Goal: Use online tool/utility: Utilize a website feature to perform a specific function

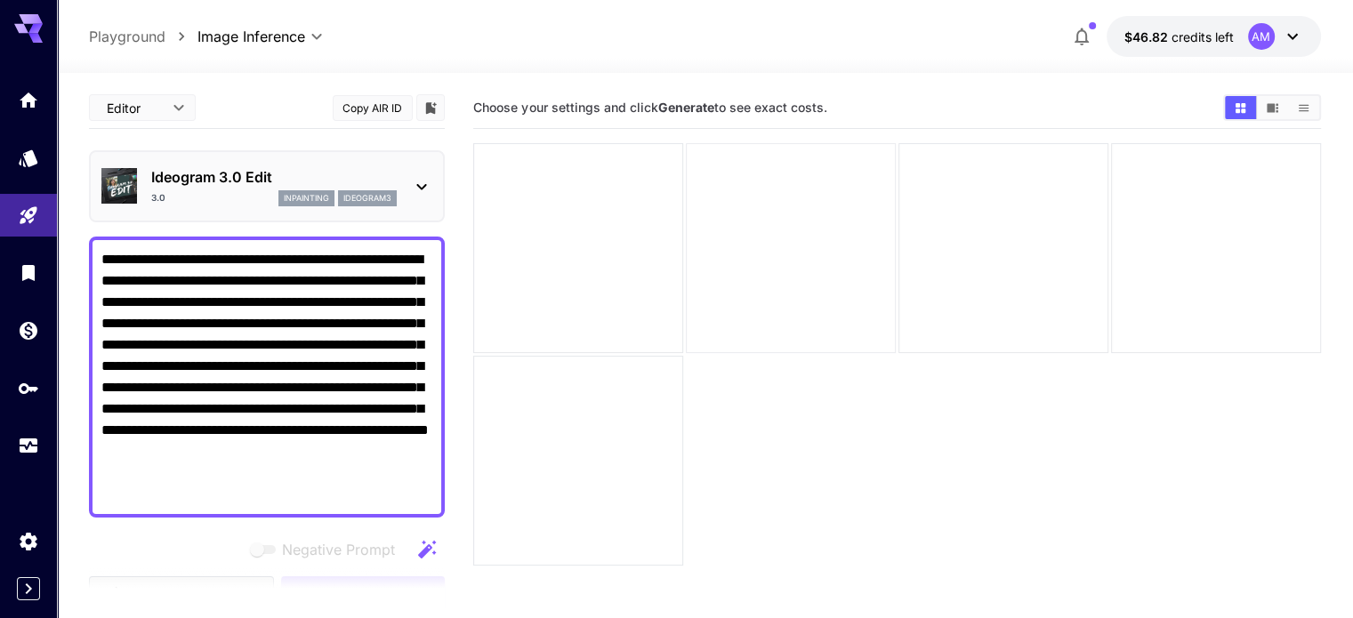
scroll to position [178, 0]
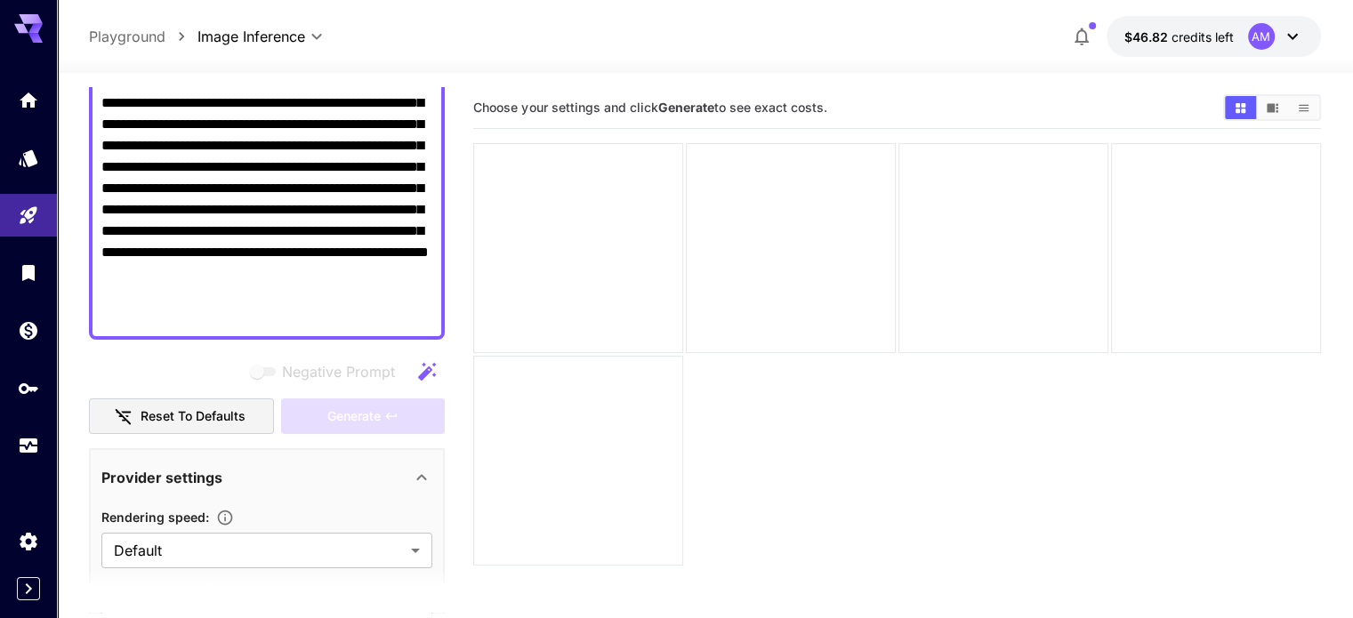
click at [335, 243] on textarea "**********" at bounding box center [266, 199] width 331 height 256
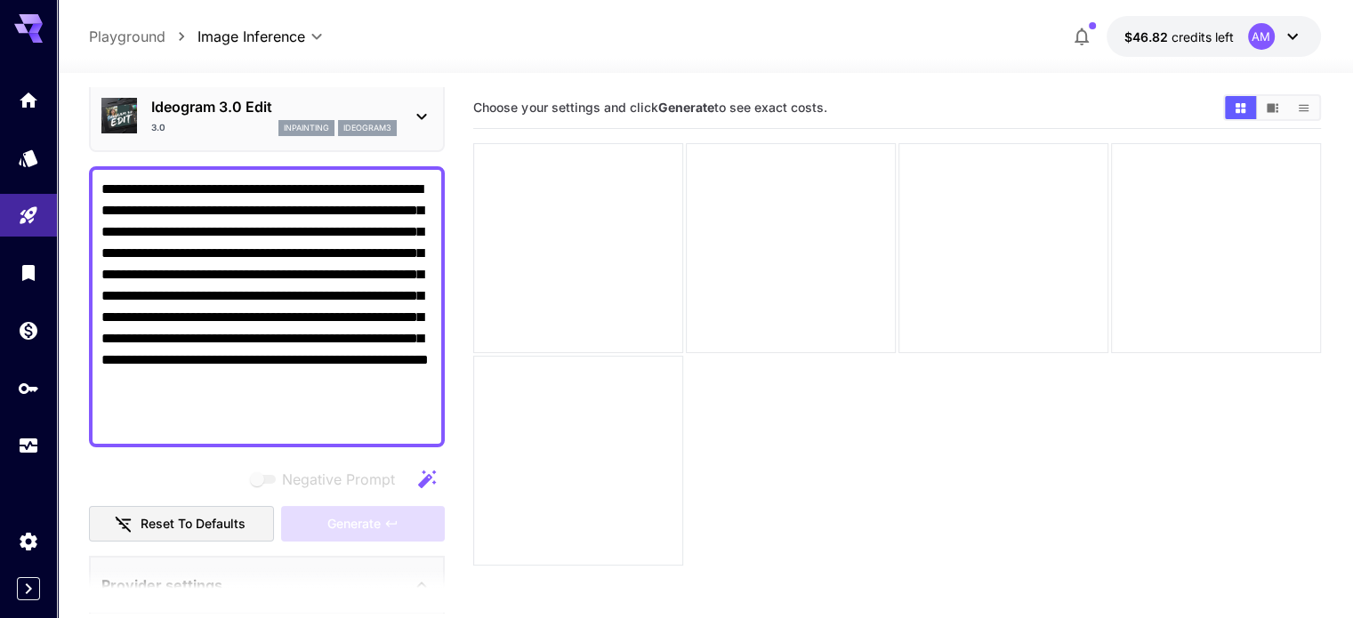
scroll to position [0, 0]
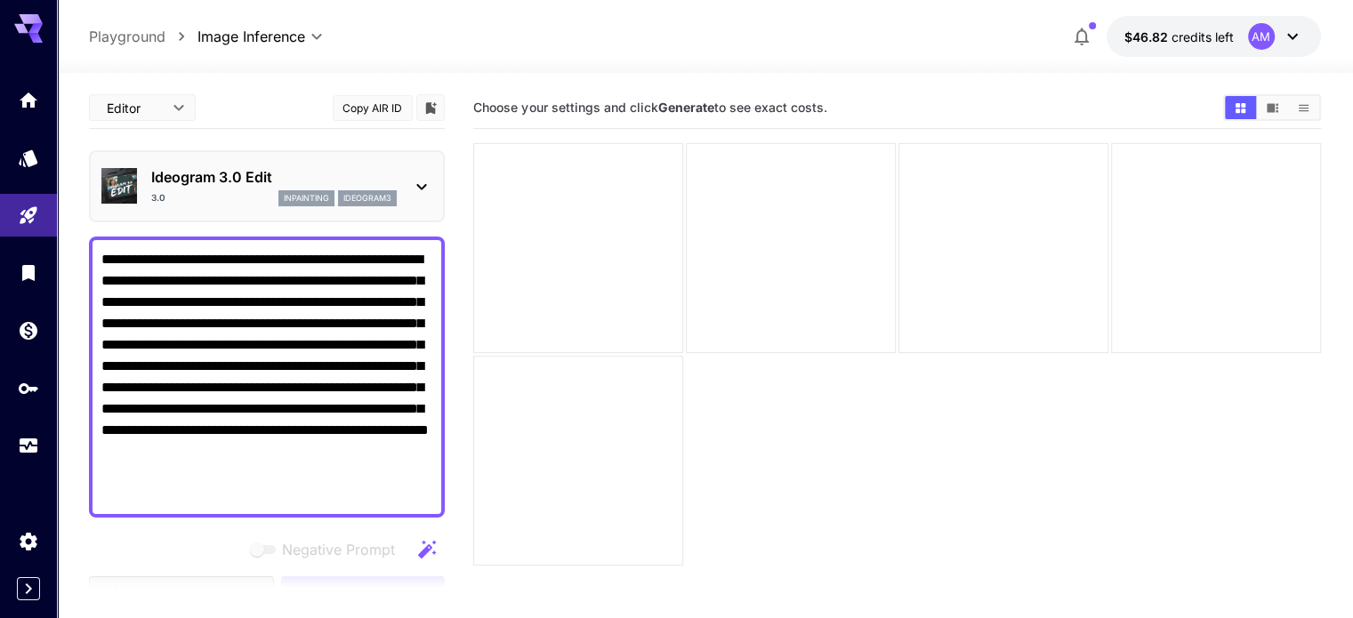
click at [206, 185] on p "Ideogram 3.0 Edit" at bounding box center [274, 176] width 246 height 21
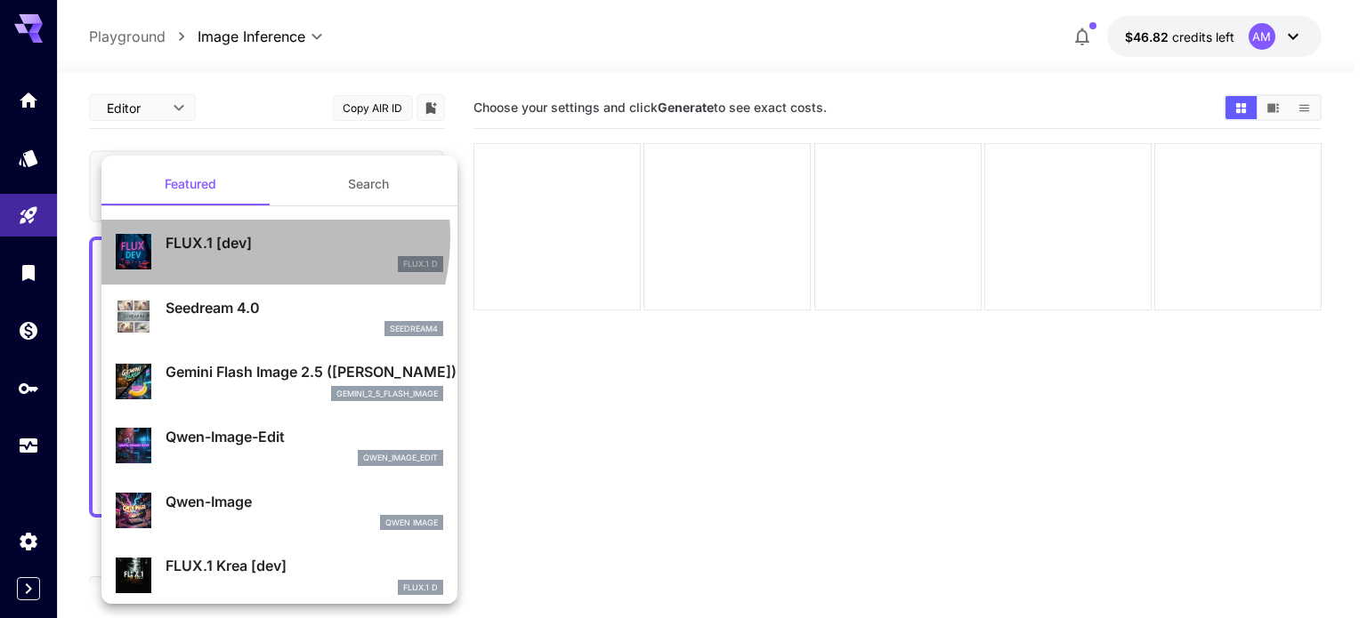
click at [225, 237] on p "FLUX.1 [dev]" at bounding box center [304, 242] width 278 height 21
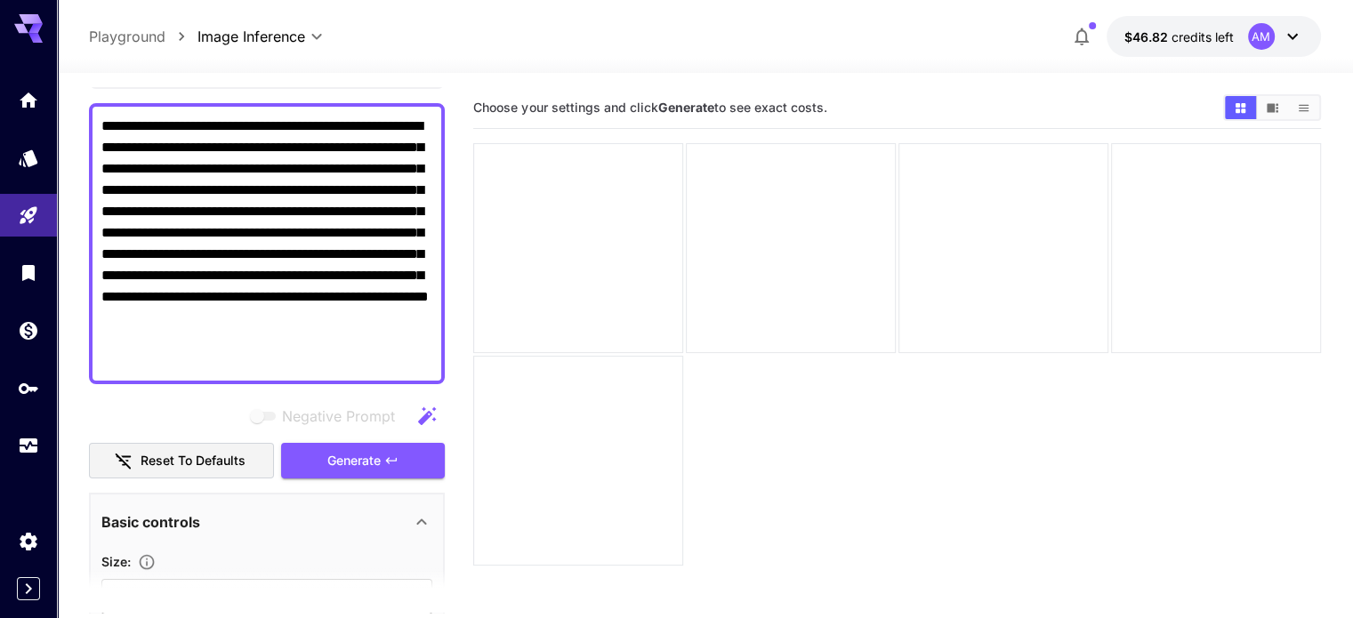
scroll to position [356, 0]
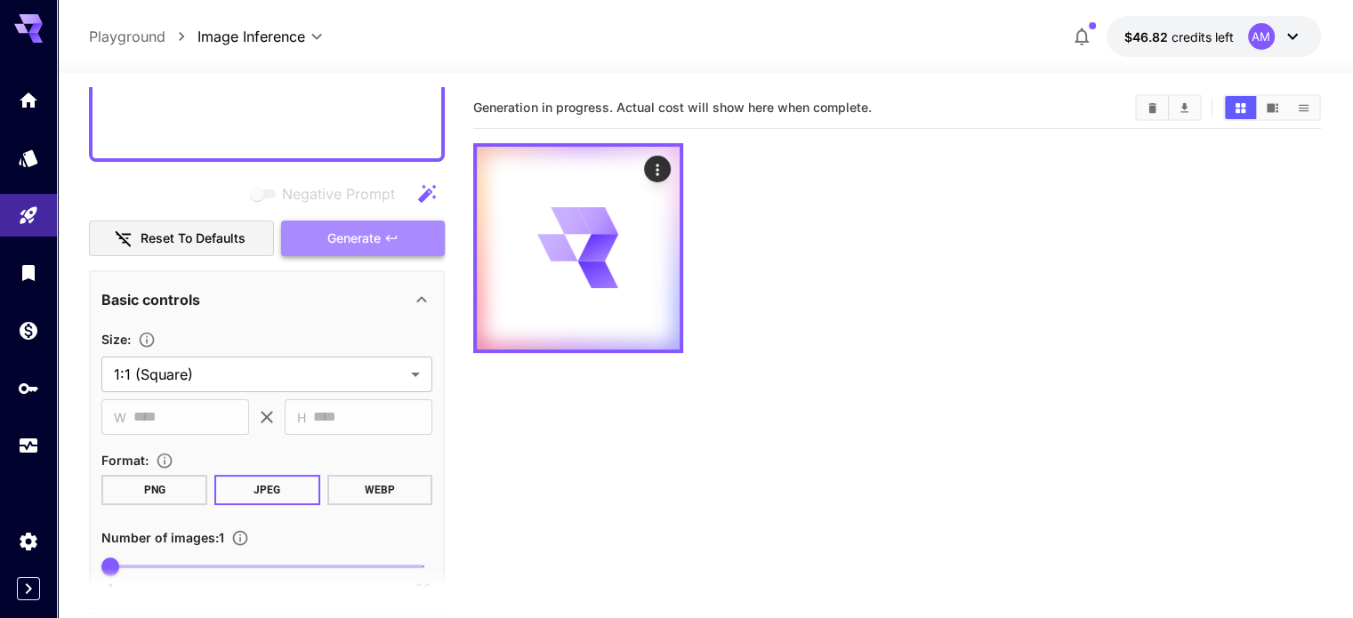
click at [354, 238] on span "Generate" at bounding box center [353, 239] width 53 height 22
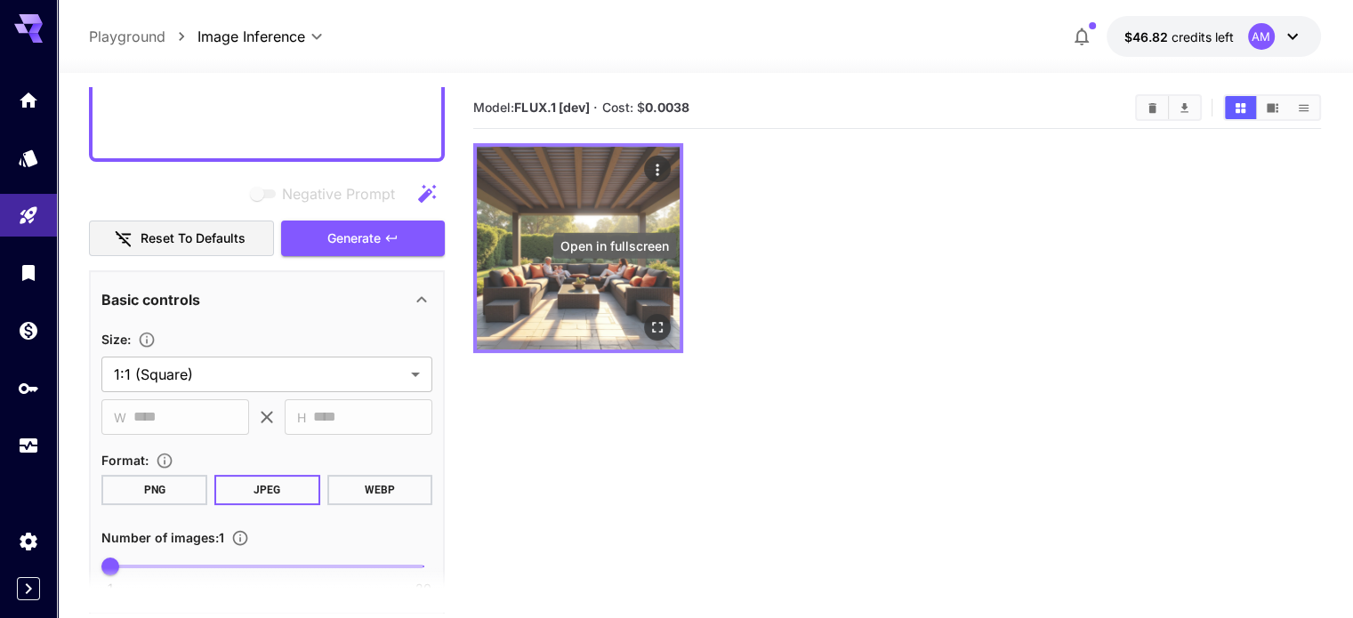
click at [649, 319] on icon "Open in fullscreen" at bounding box center [658, 328] width 18 height 18
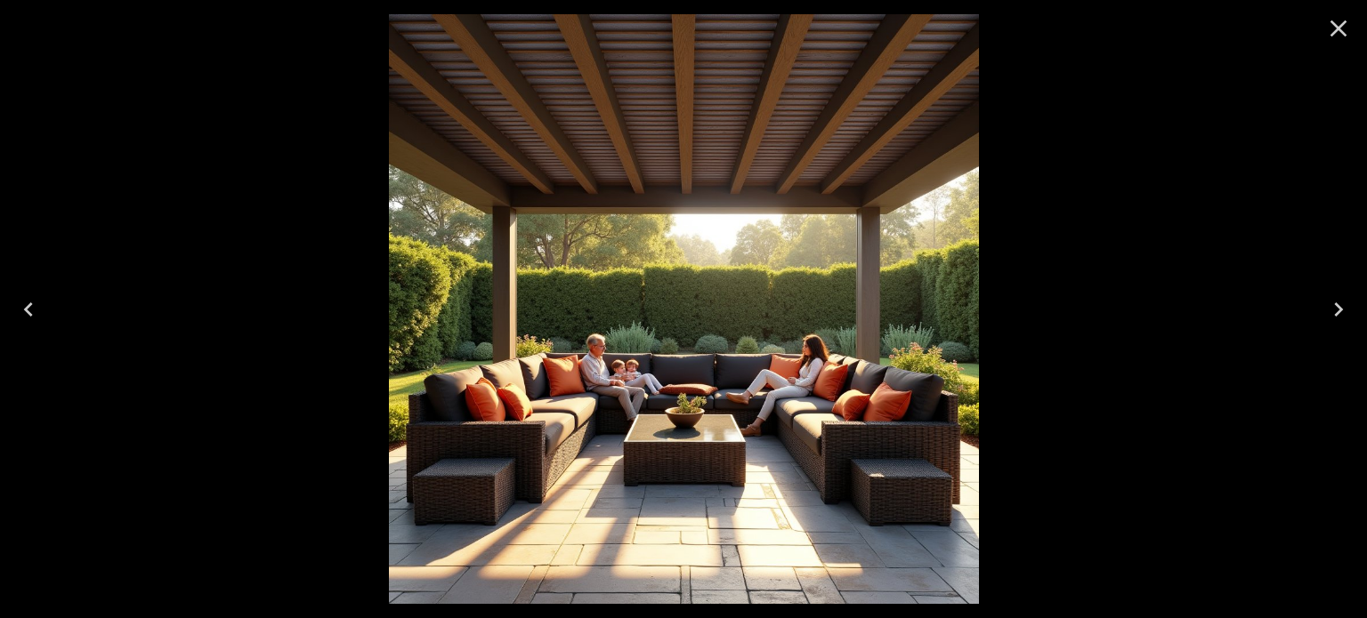
click at [1331, 31] on icon "Close" at bounding box center [1338, 28] width 28 height 28
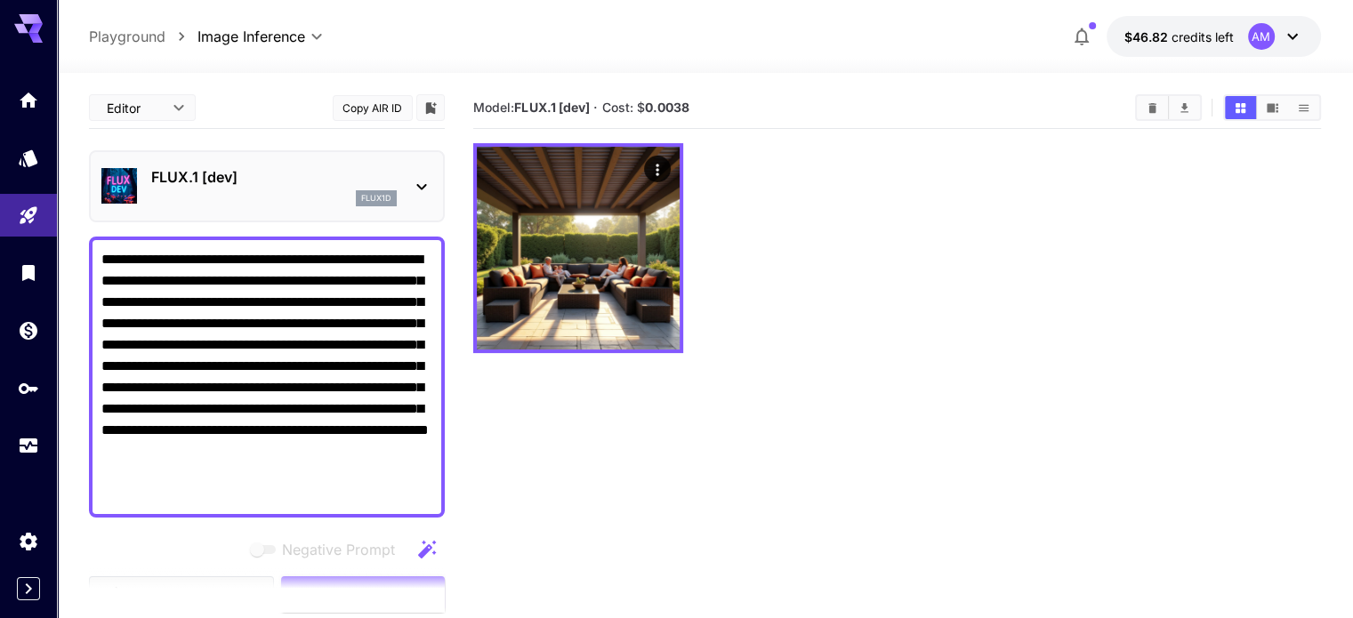
click at [256, 185] on p "FLUX.1 [dev]" at bounding box center [274, 176] width 246 height 21
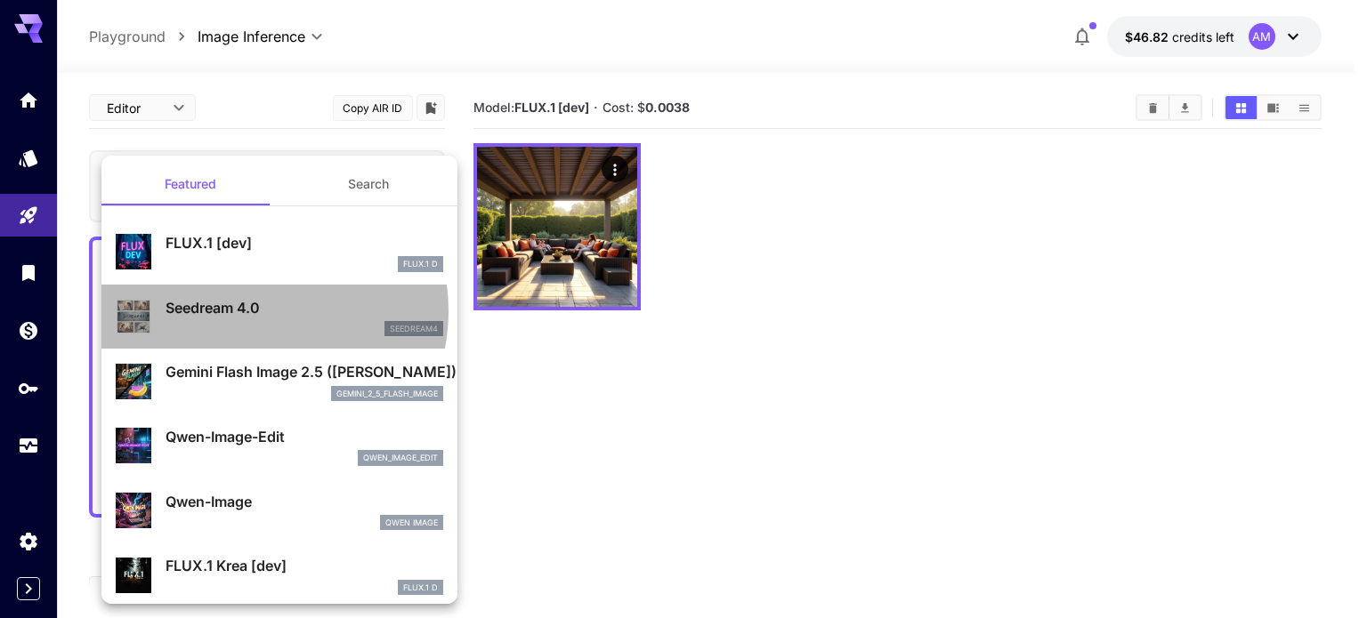
click at [253, 311] on p "Seedream 4.0" at bounding box center [304, 307] width 278 height 21
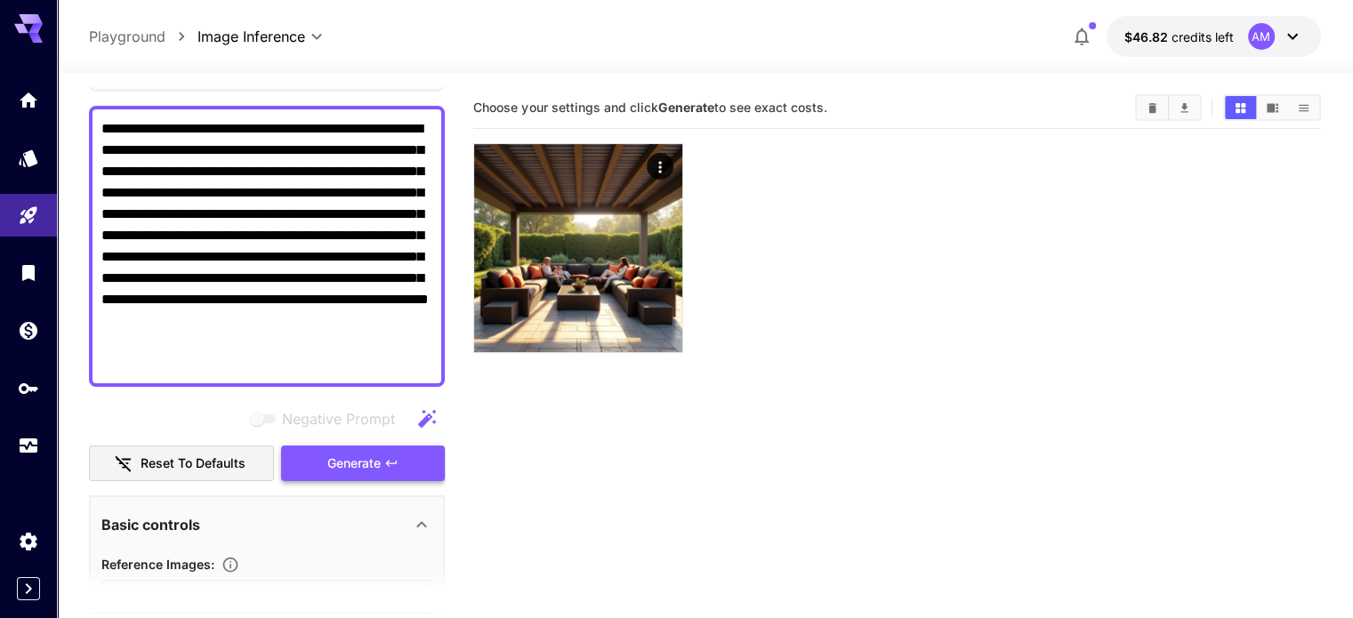
scroll to position [178, 0]
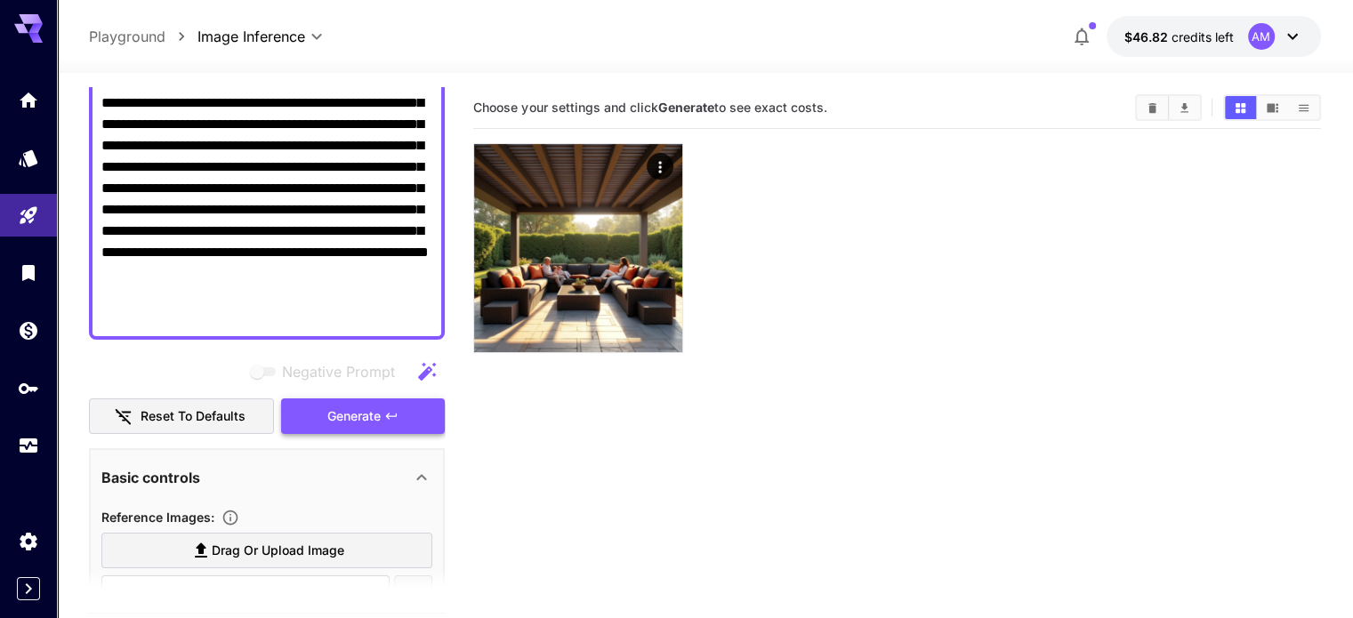
click at [385, 403] on button "Generate" at bounding box center [363, 417] width 164 height 36
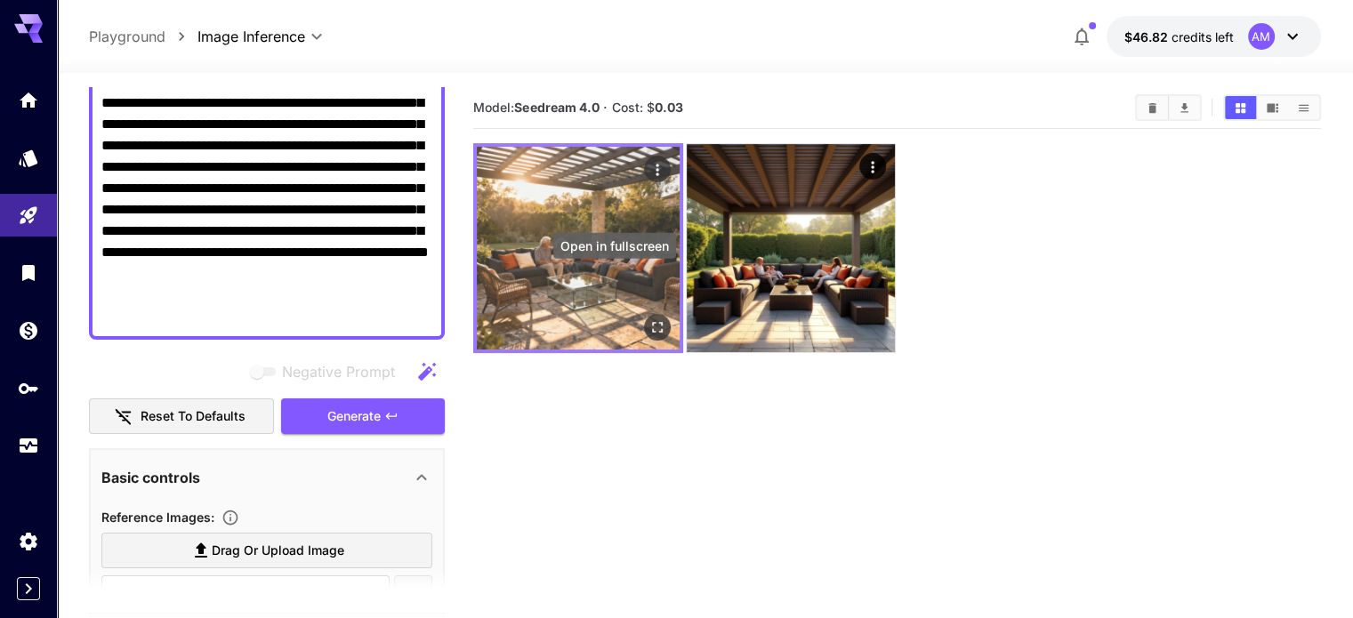
click at [649, 319] on icon "Open in fullscreen" at bounding box center [658, 328] width 18 height 18
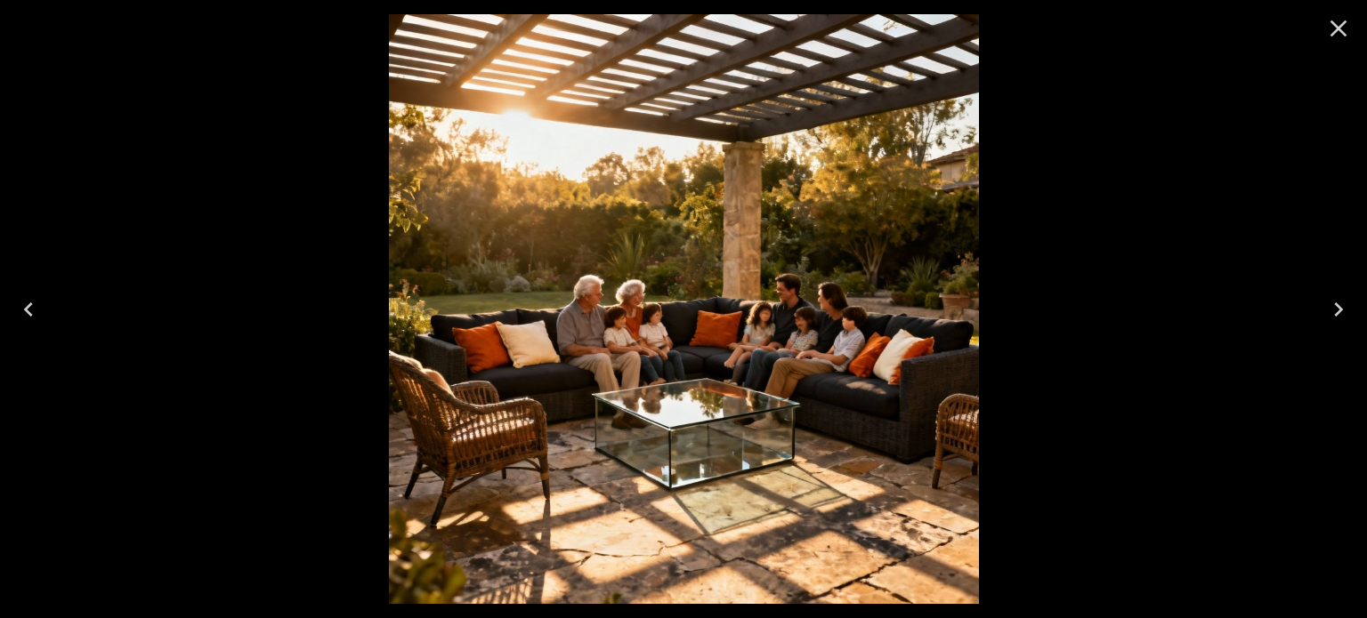
click at [1346, 36] on icon "Close" at bounding box center [1338, 28] width 28 height 28
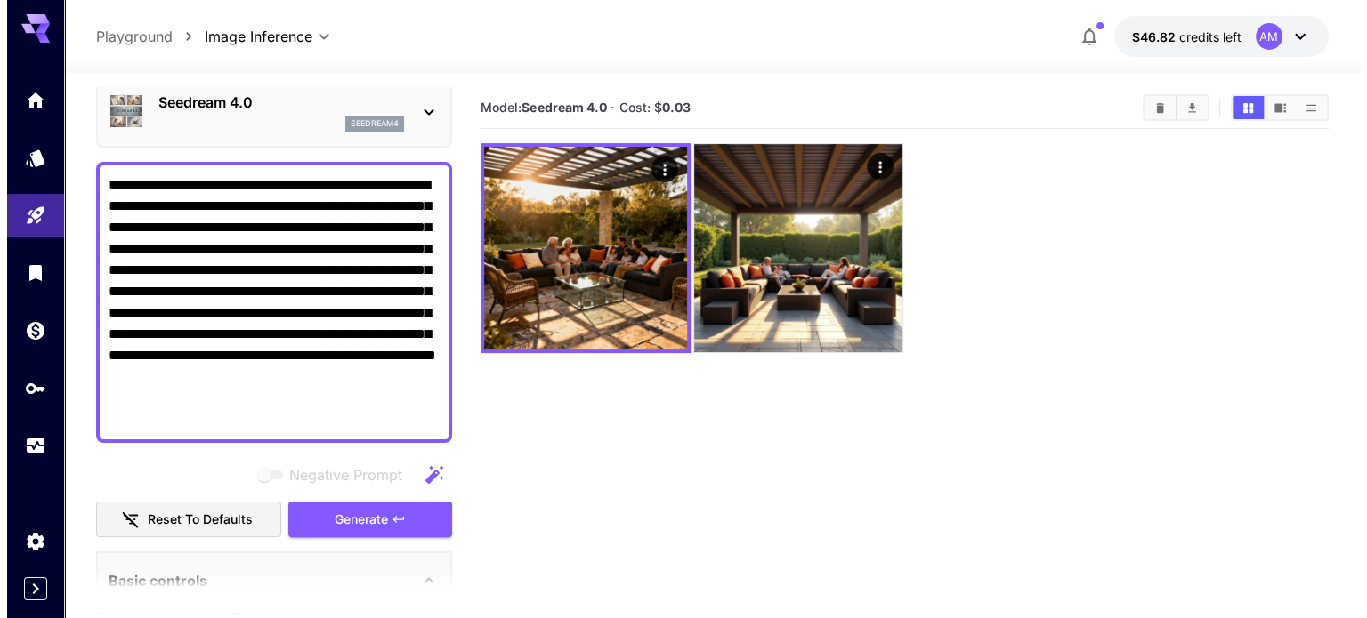
scroll to position [0, 0]
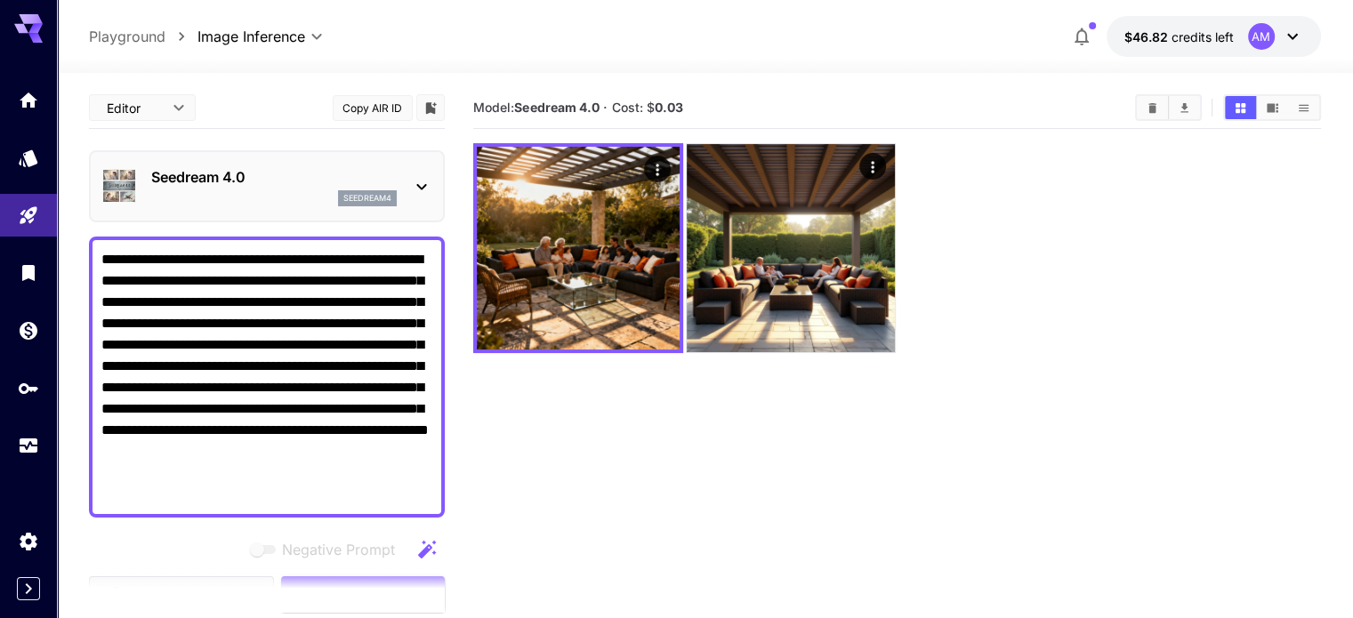
click at [252, 185] on p "Seedream 4.0" at bounding box center [274, 176] width 246 height 21
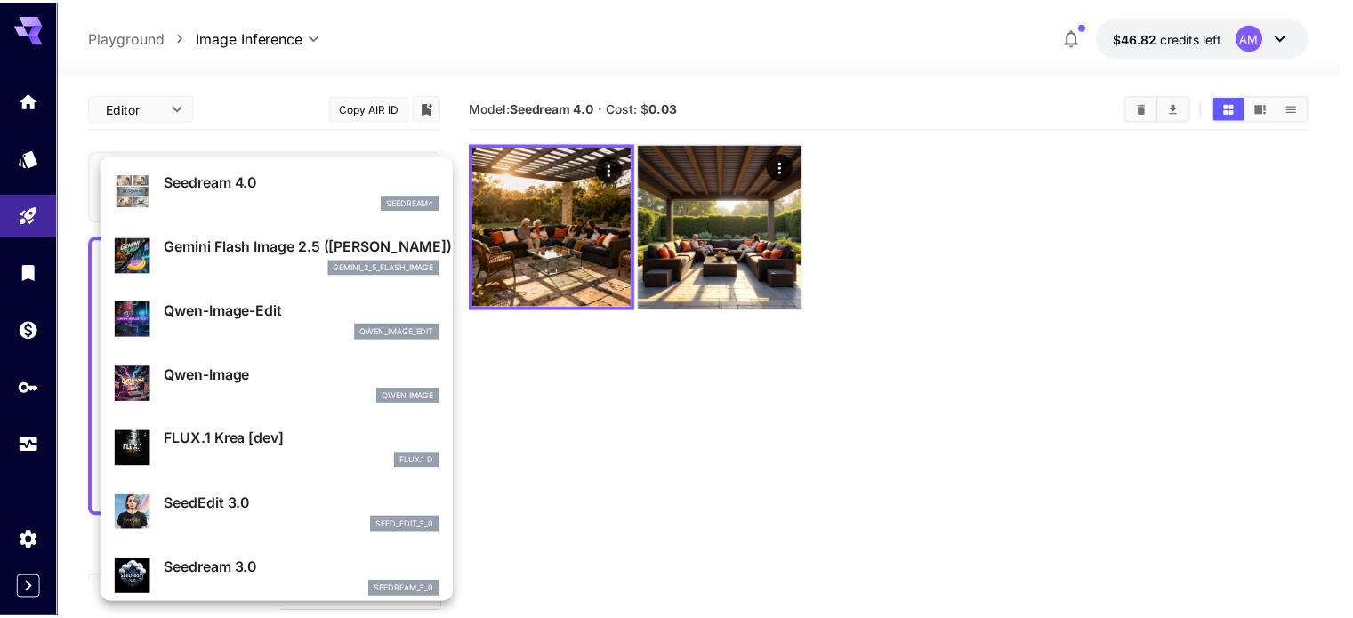
scroll to position [178, 0]
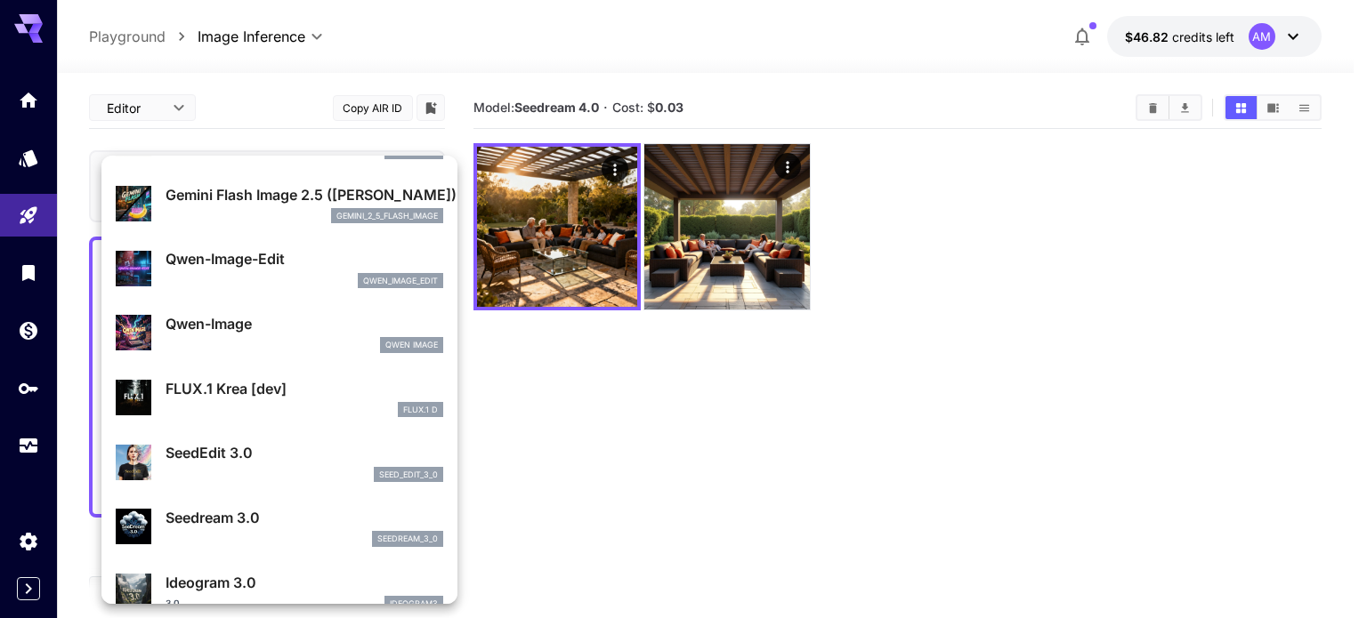
click at [239, 332] on p "Qwen-Image" at bounding box center [304, 323] width 278 height 21
type input "**********"
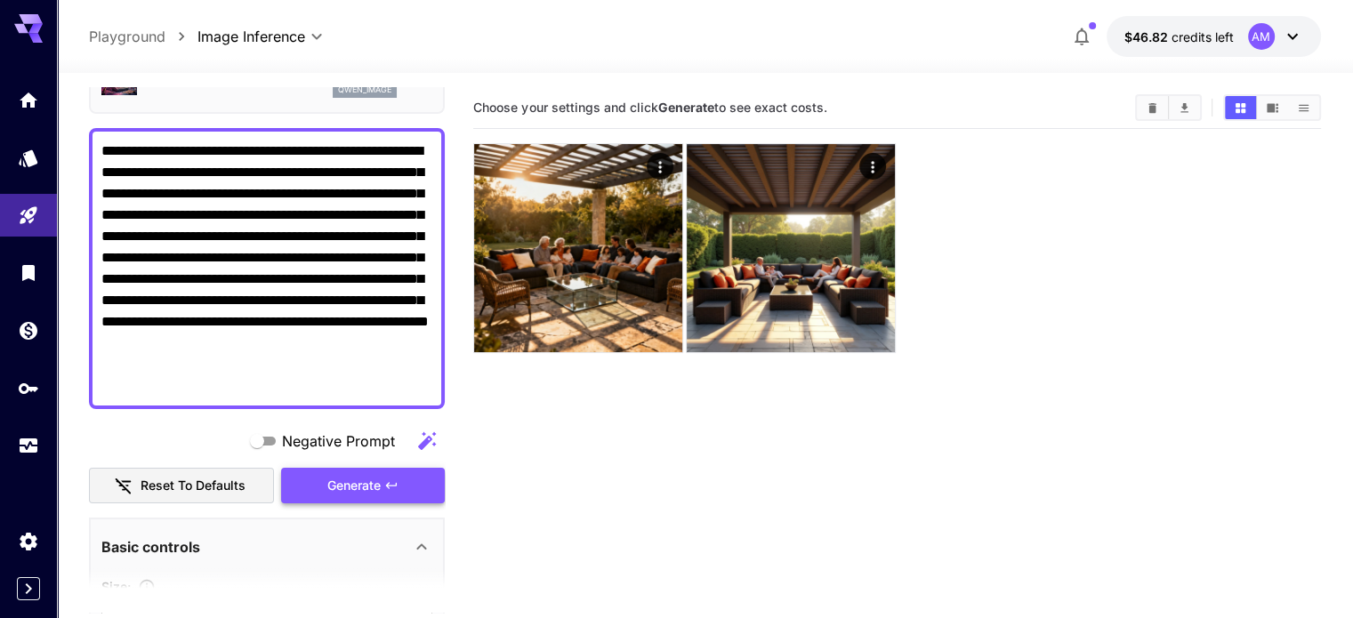
scroll to position [178, 0]
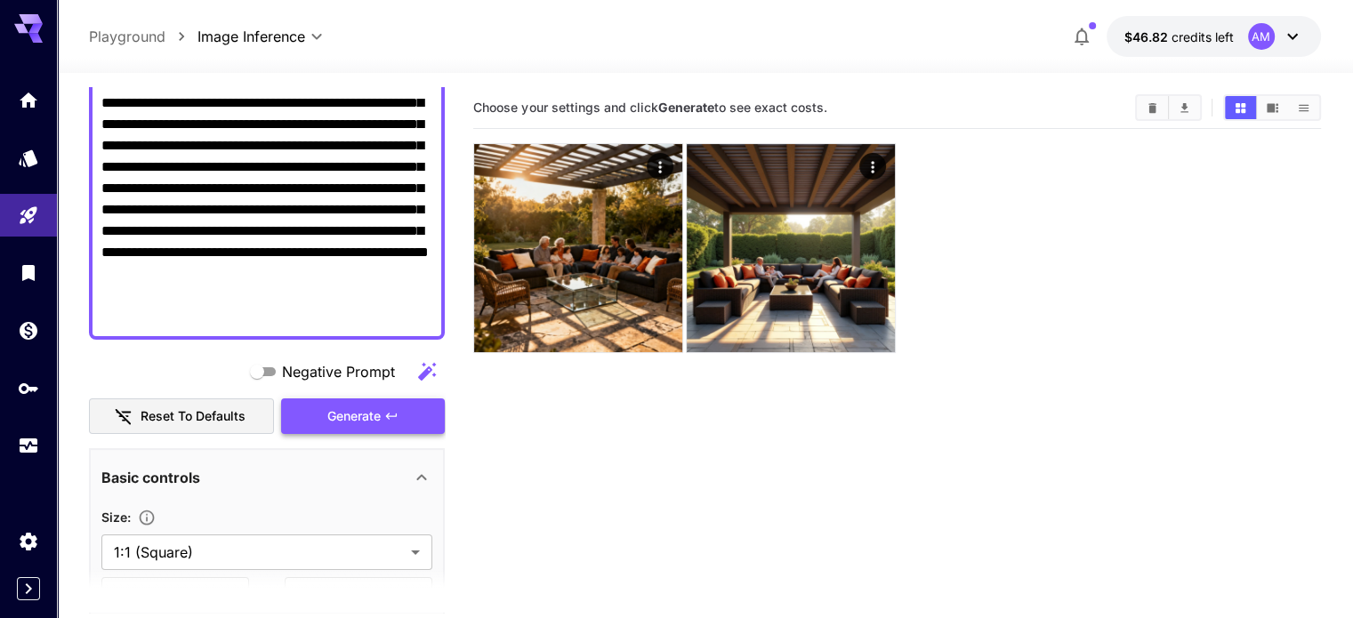
click at [356, 418] on span "Generate" at bounding box center [353, 417] width 53 height 22
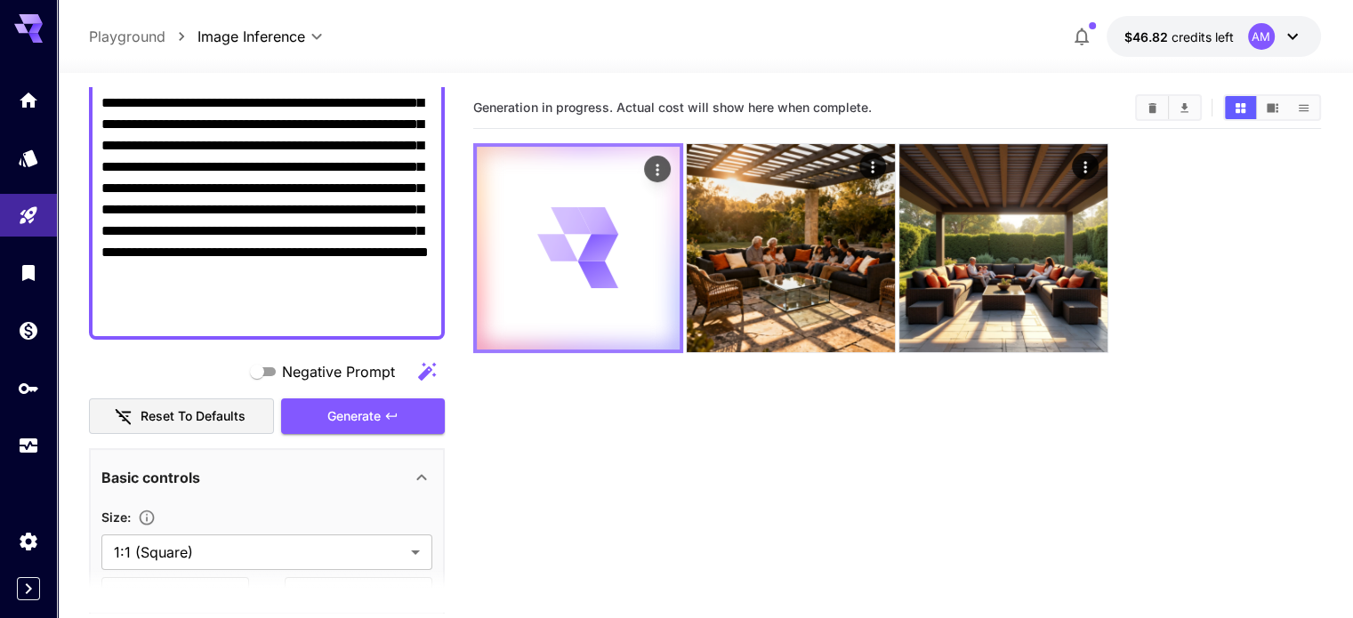
scroll to position [0, 0]
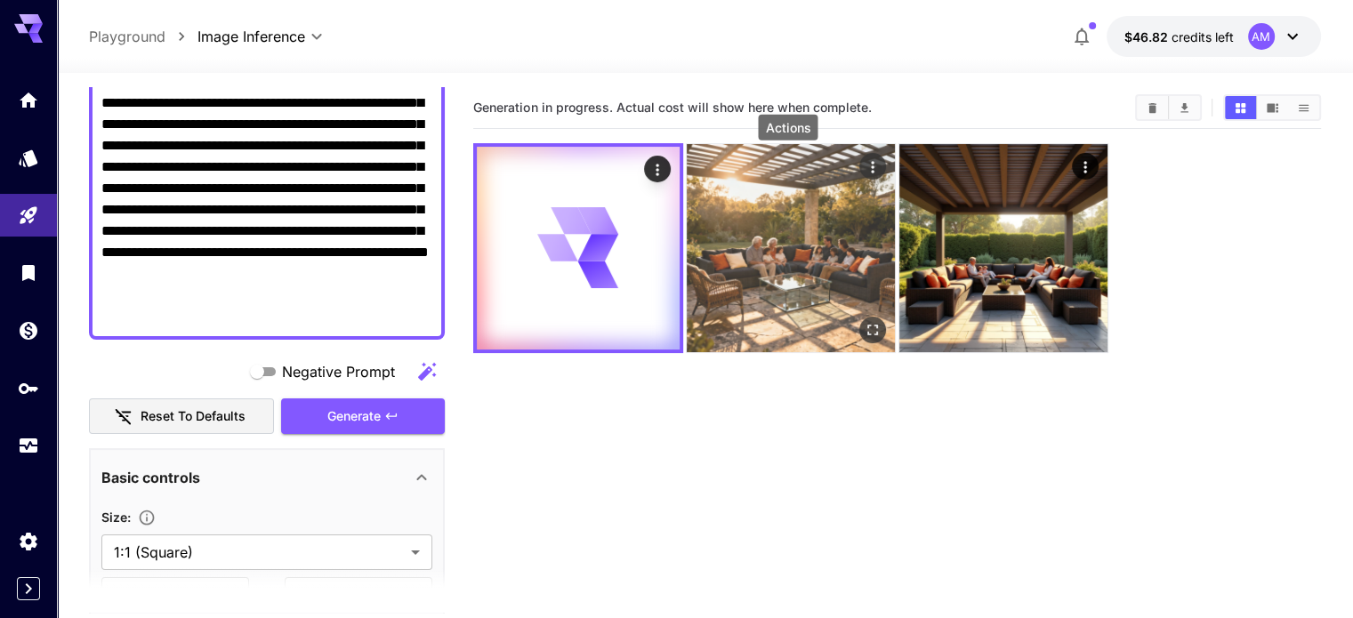
click at [864, 156] on div "Actions" at bounding box center [873, 166] width 18 height 21
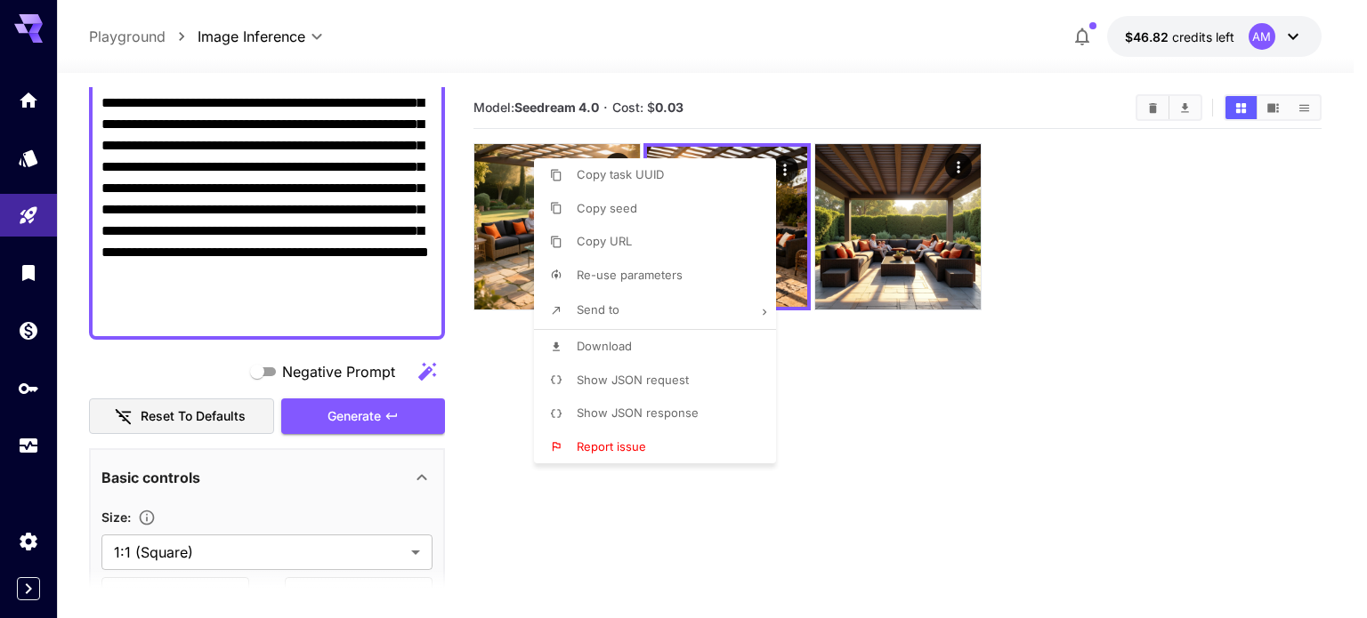
click at [499, 497] on div at bounding box center [683, 309] width 1367 height 618
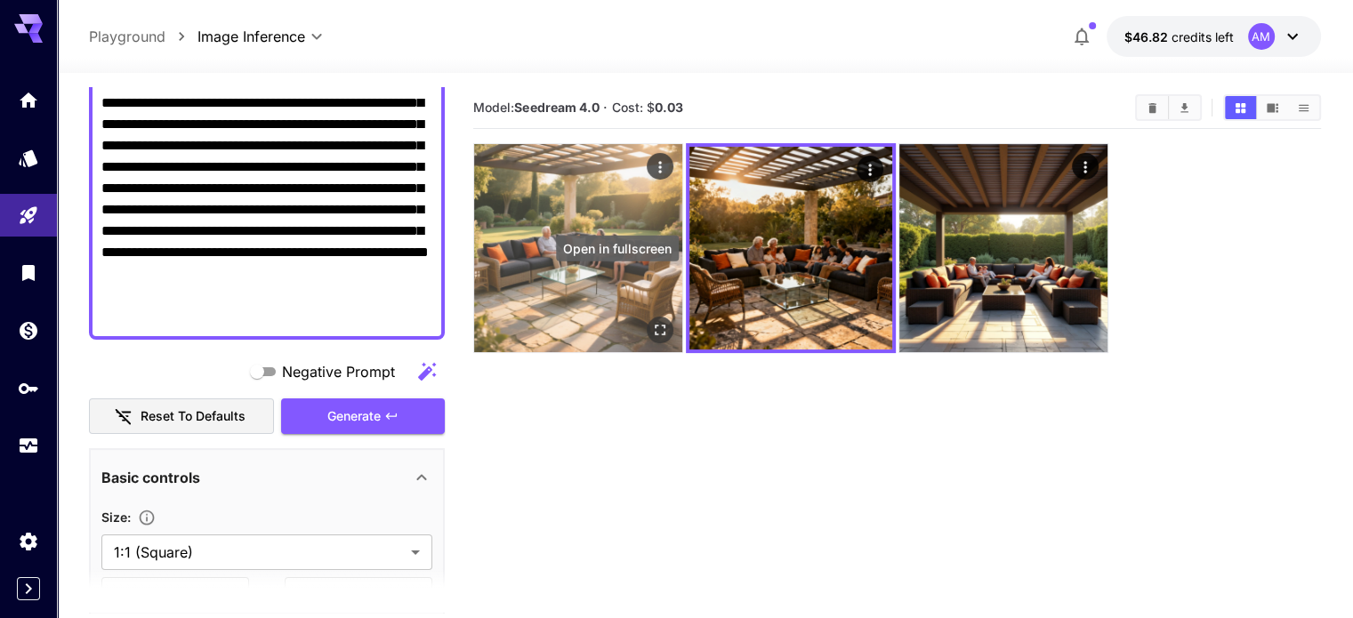
click at [651, 321] on icon "Open in fullscreen" at bounding box center [660, 330] width 18 height 18
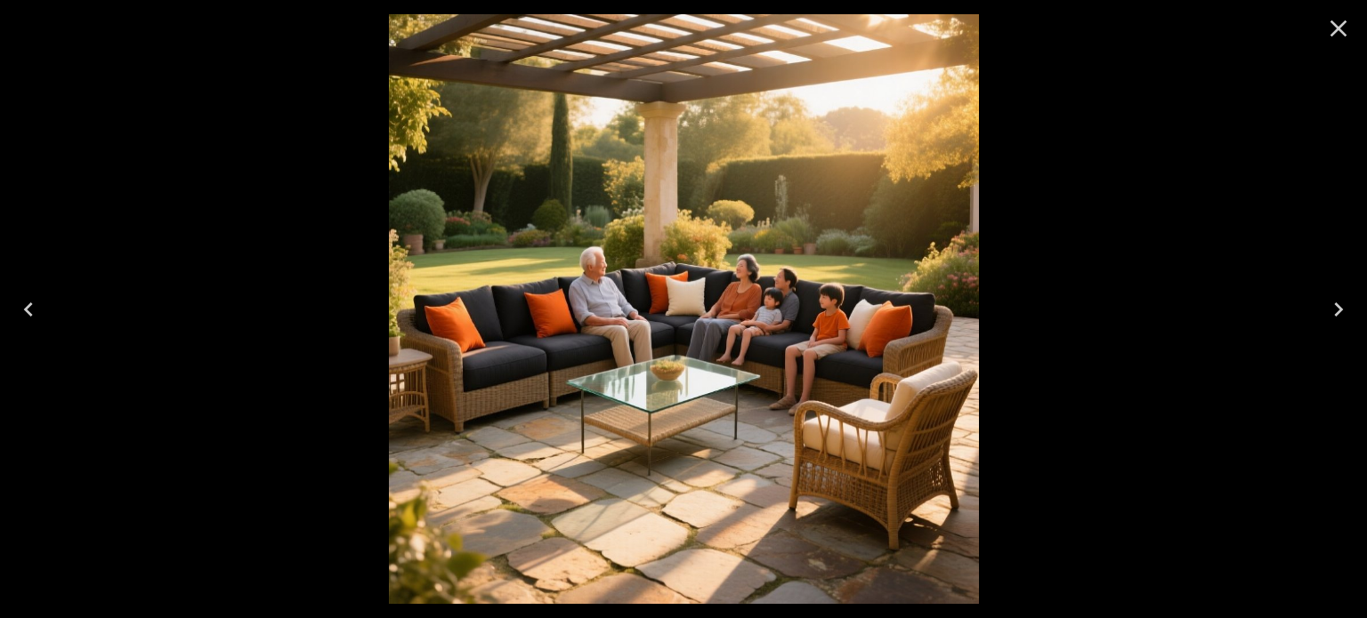
click at [1343, 28] on icon "Close" at bounding box center [1338, 28] width 28 height 28
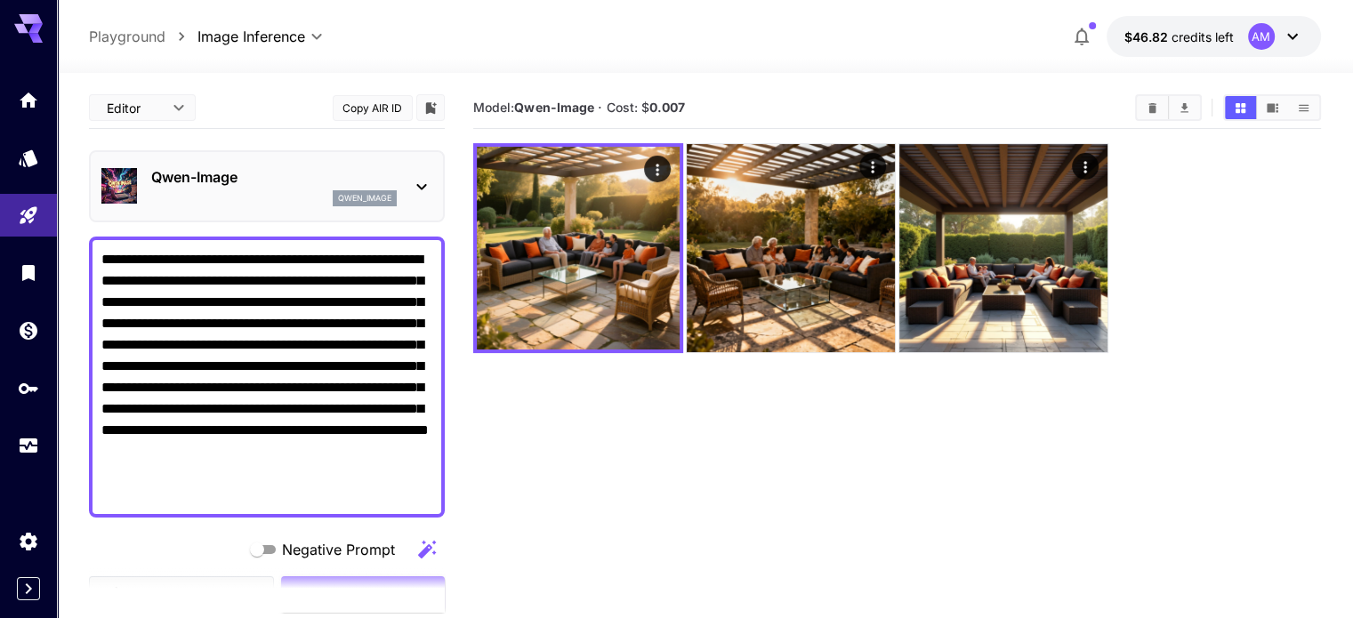
click at [257, 173] on p "Qwen-Image" at bounding box center [274, 176] width 246 height 21
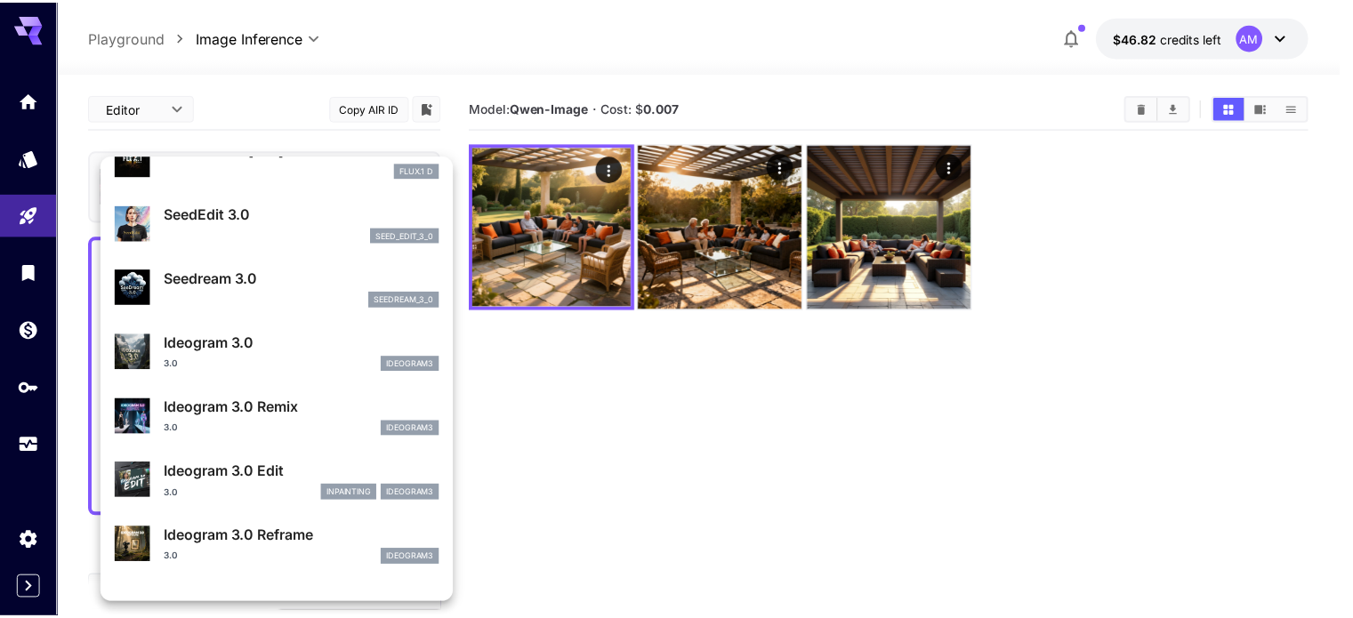
scroll to position [445, 0]
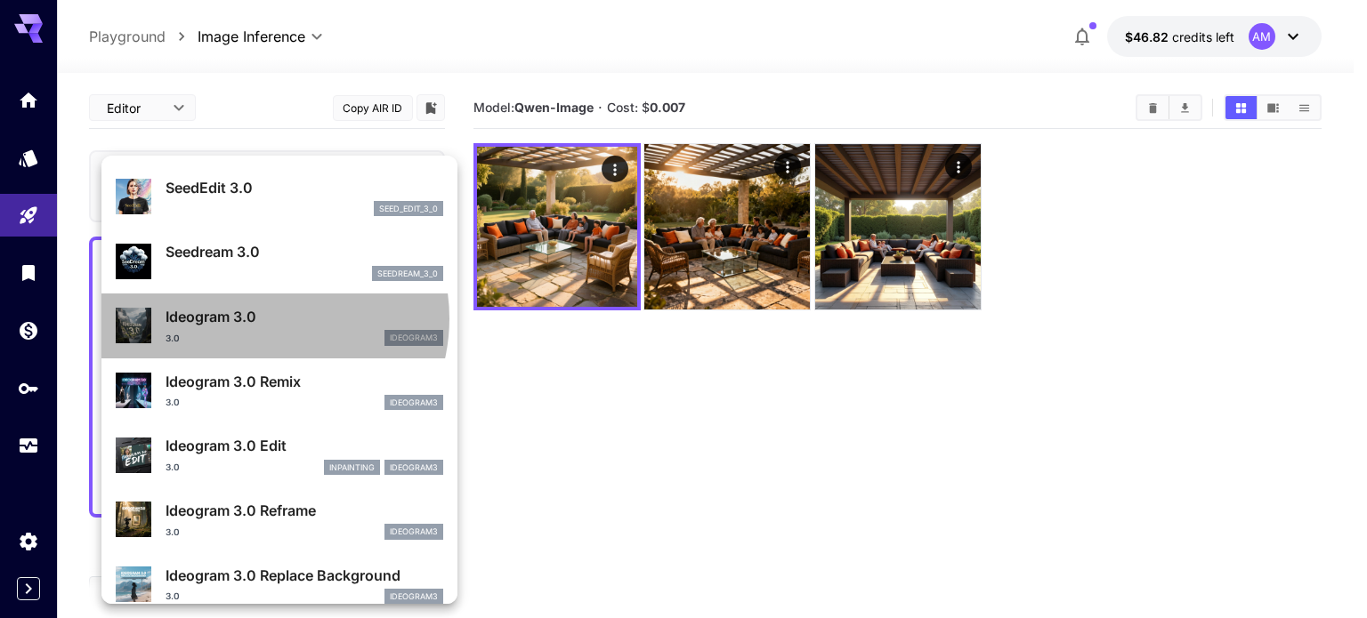
click at [262, 318] on p "Ideogram 3.0" at bounding box center [304, 316] width 278 height 21
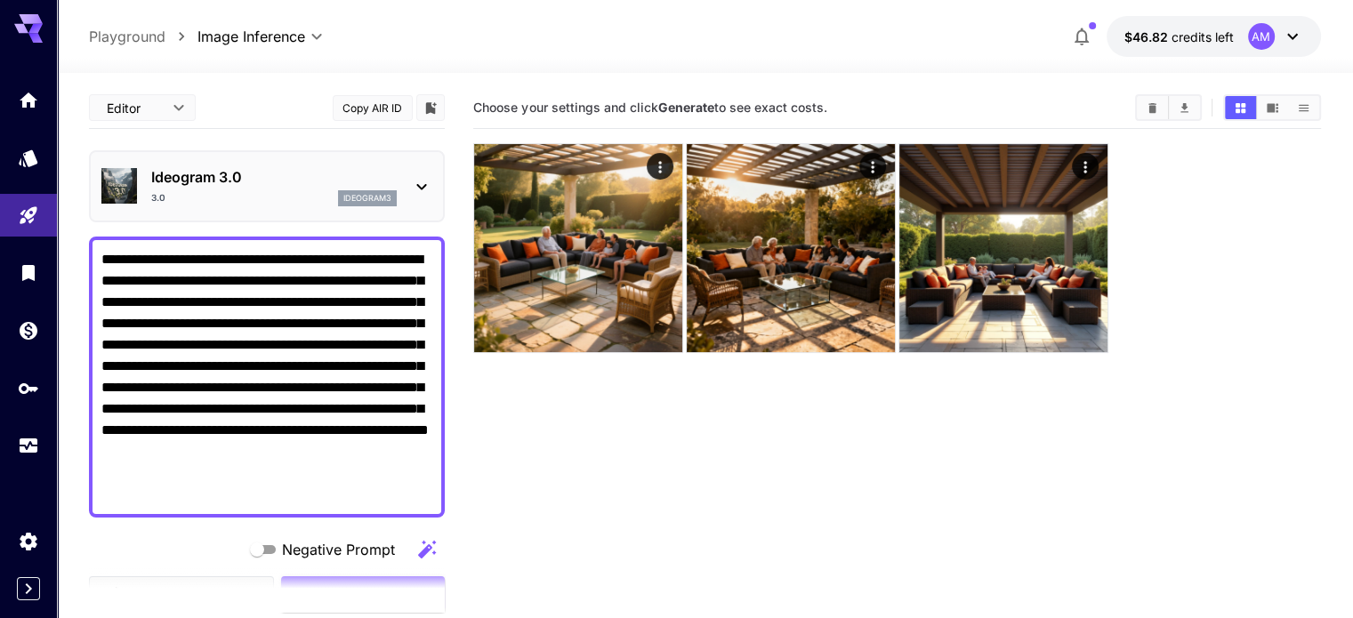
scroll to position [178, 0]
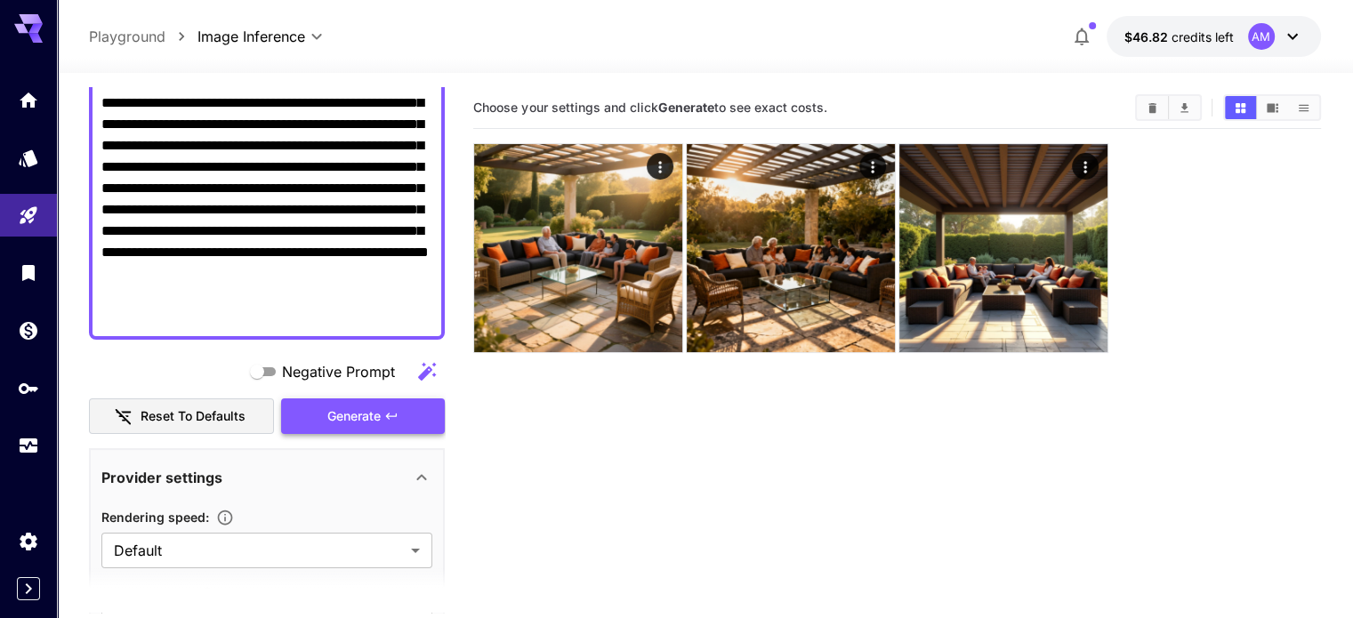
click at [349, 414] on span "Generate" at bounding box center [353, 417] width 53 height 22
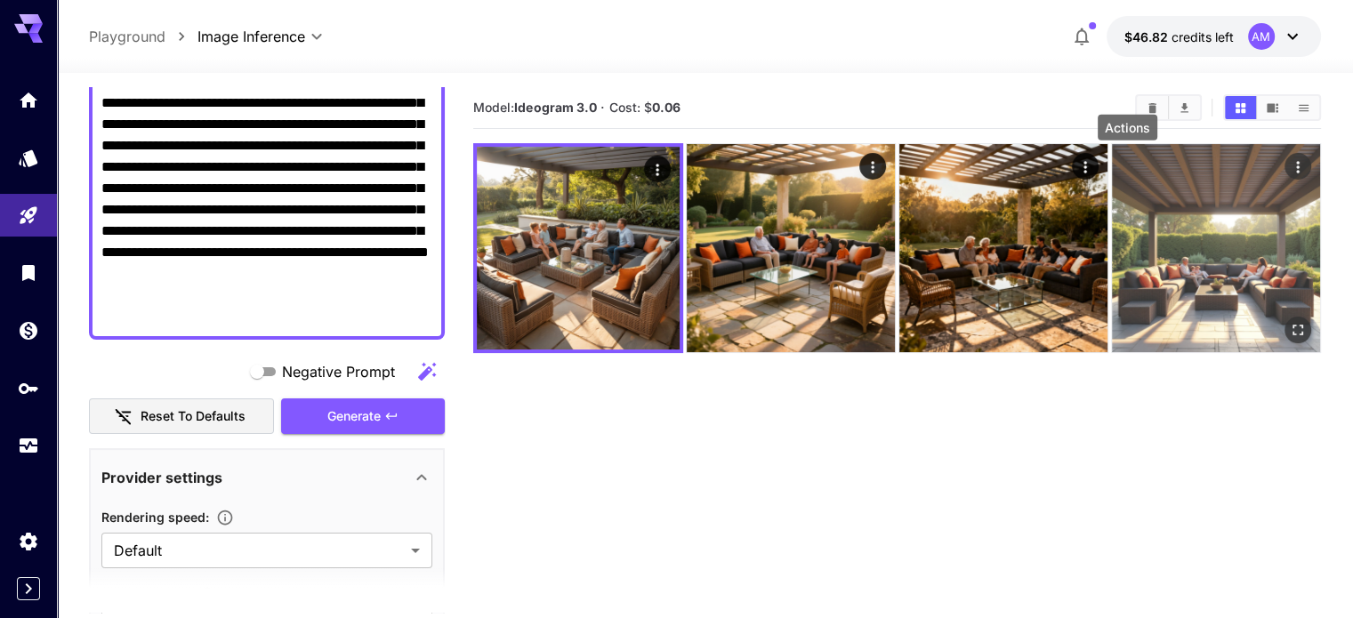
click at [1289, 161] on icon "Actions" at bounding box center [1298, 167] width 18 height 18
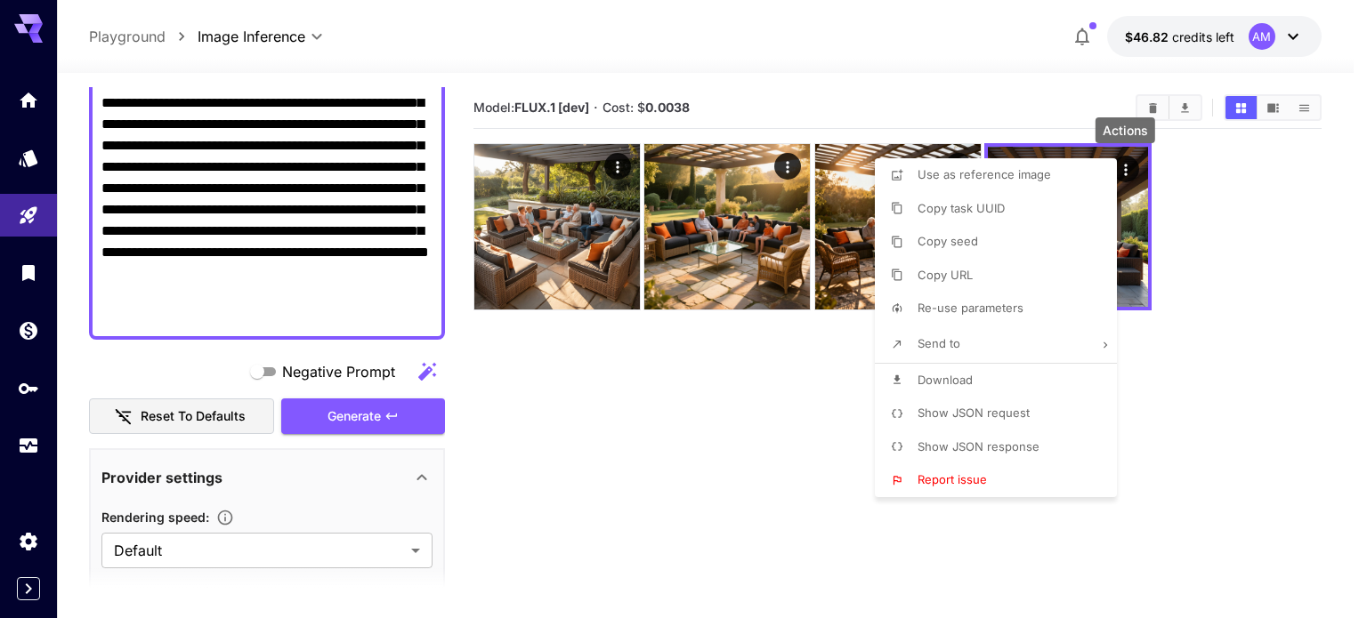
click at [651, 407] on div at bounding box center [683, 309] width 1367 height 618
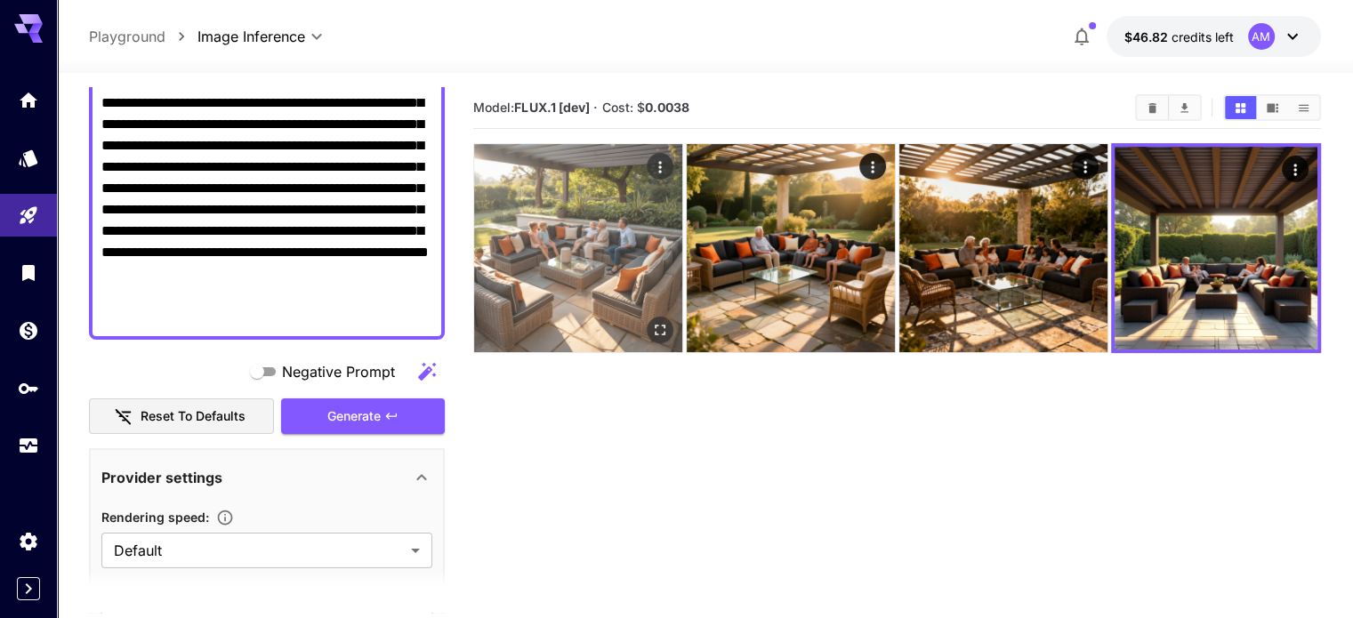
click at [598, 259] on img at bounding box center [578, 248] width 208 height 208
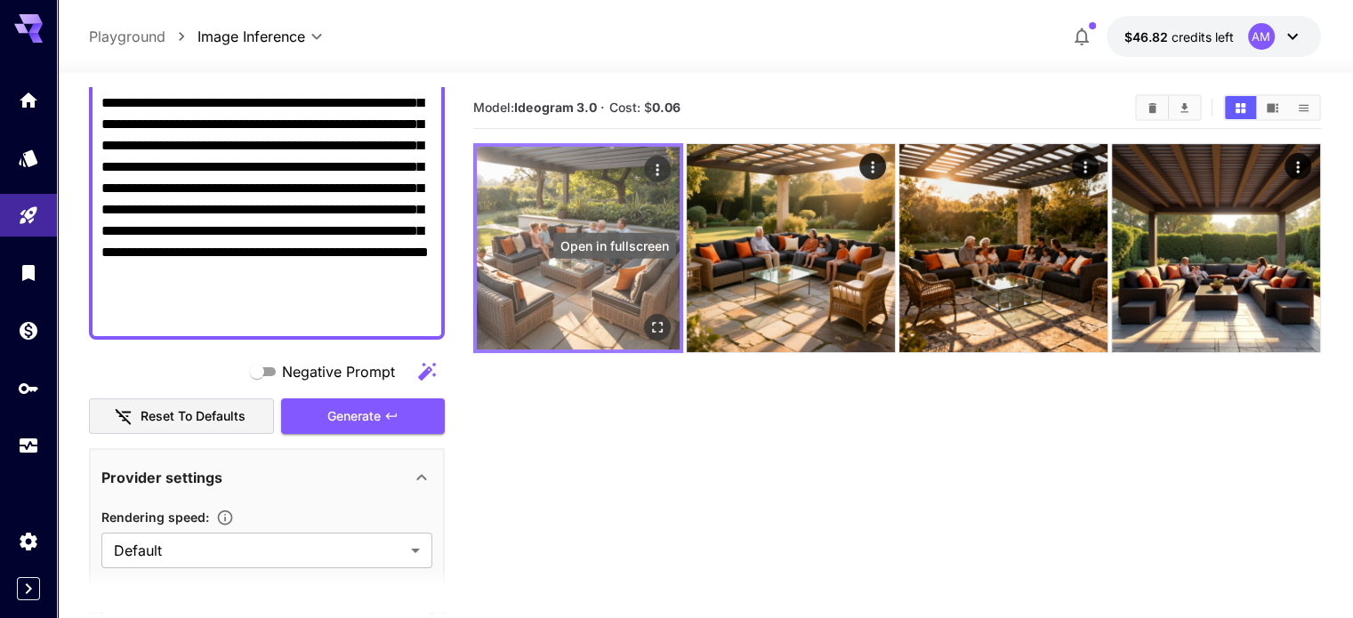
click at [649, 319] on icon "Open in fullscreen" at bounding box center [658, 328] width 18 height 18
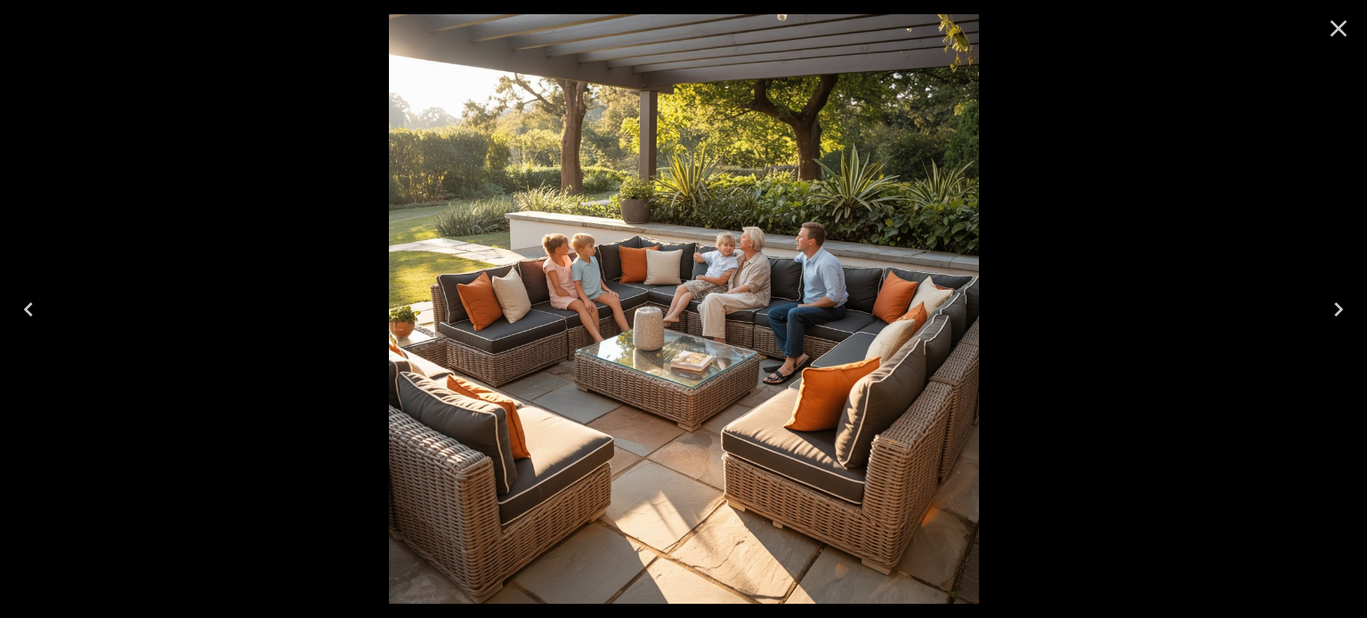
click at [1327, 20] on icon "Close" at bounding box center [1338, 28] width 28 height 28
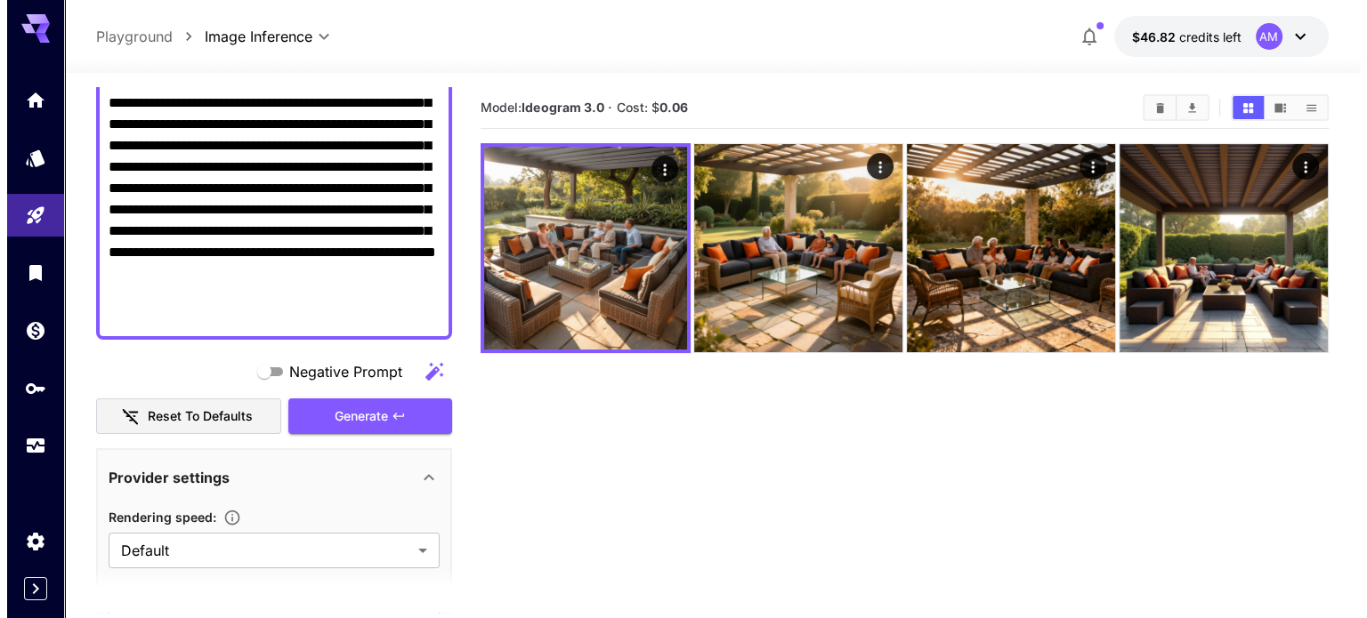
scroll to position [0, 0]
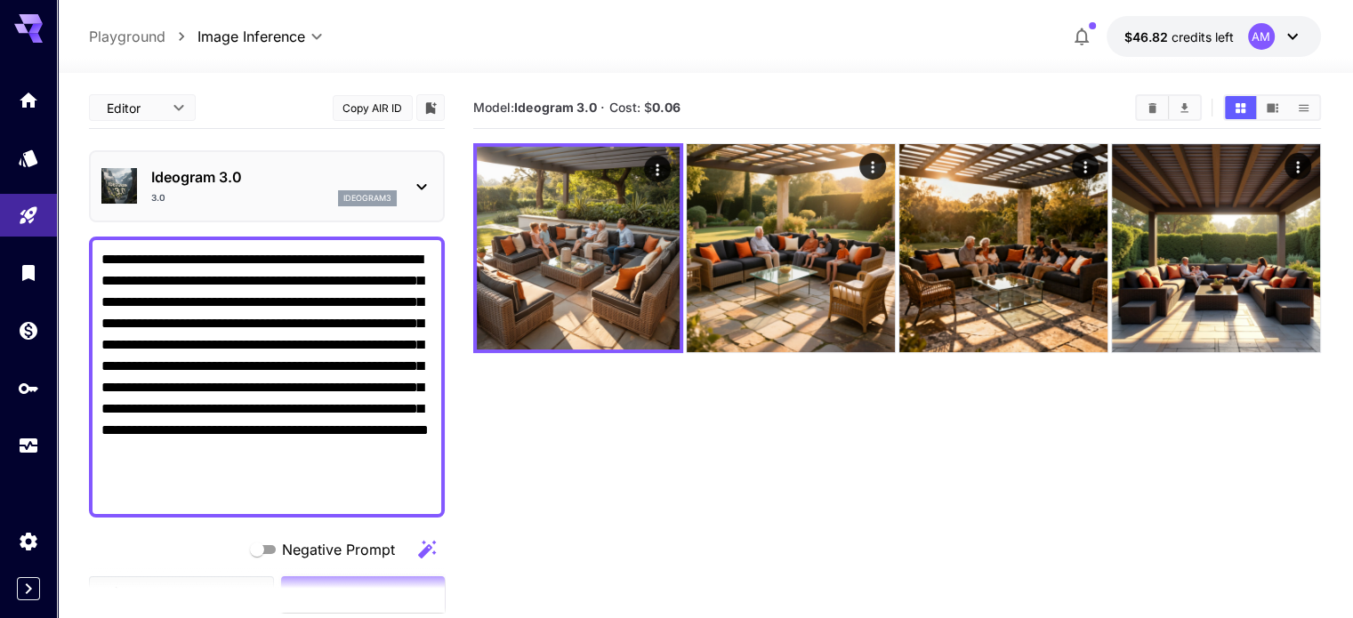
click at [287, 182] on p "Ideogram 3.0" at bounding box center [274, 176] width 246 height 21
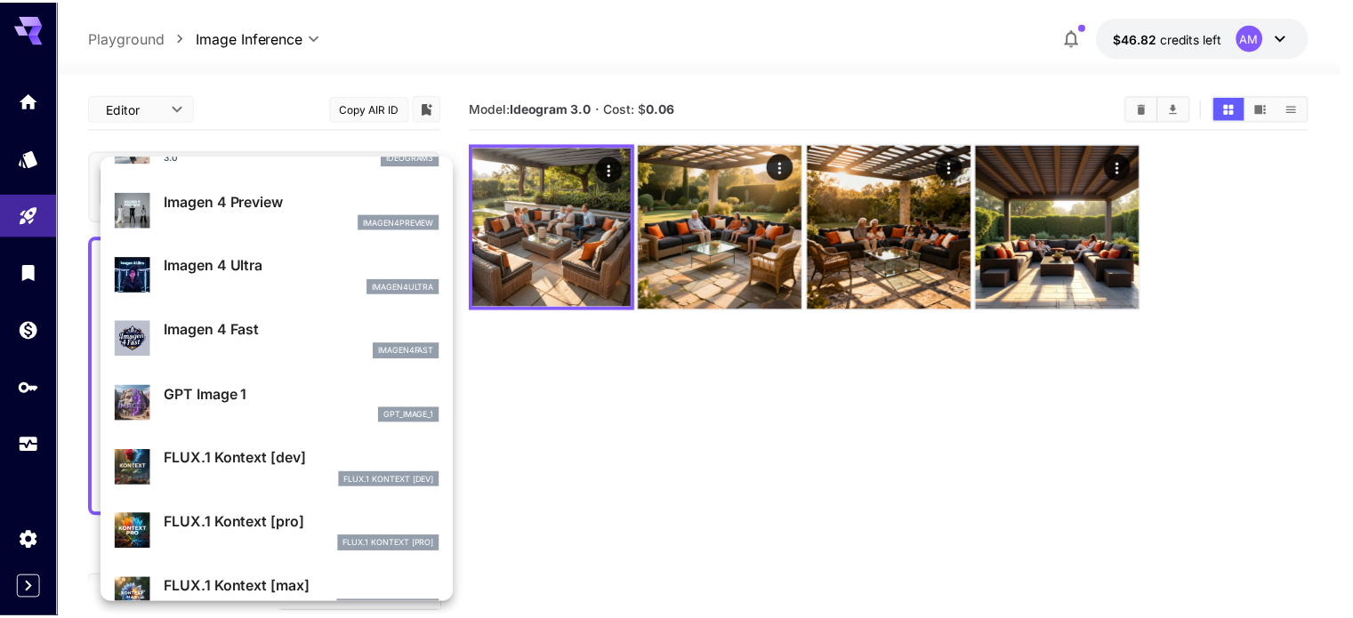
scroll to position [892, 0]
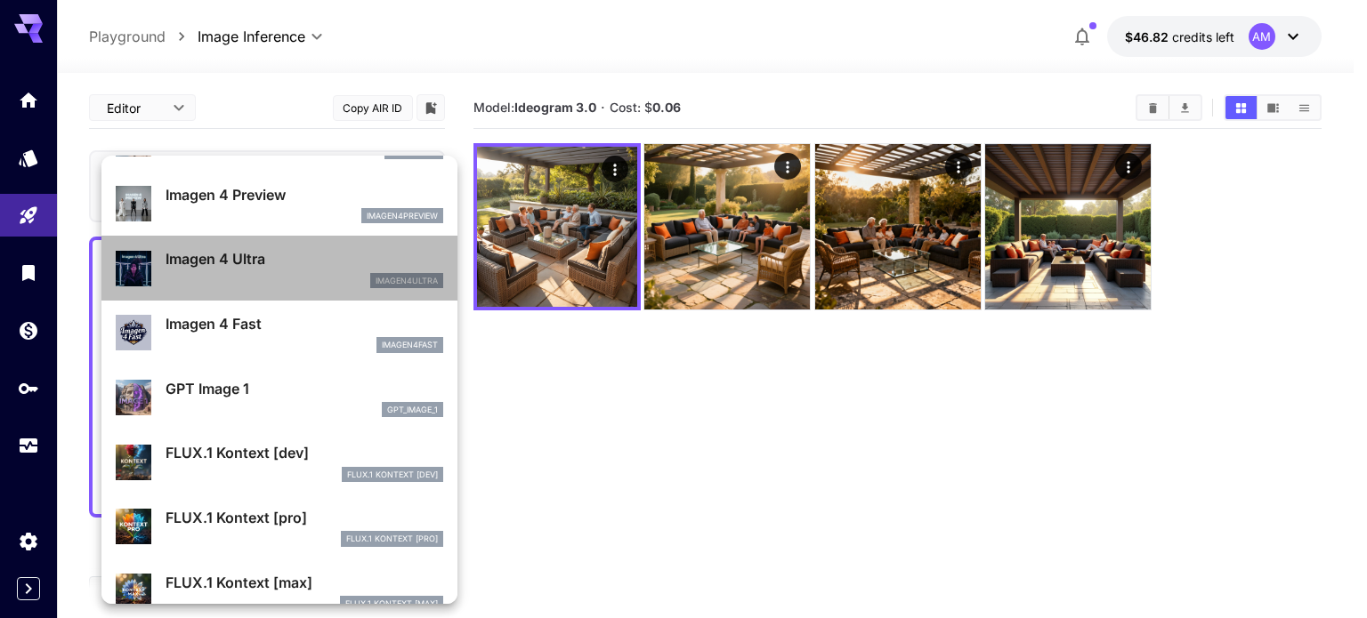
click at [288, 270] on div "Imagen 4 Ultra imagen4ultra" at bounding box center [304, 268] width 278 height 40
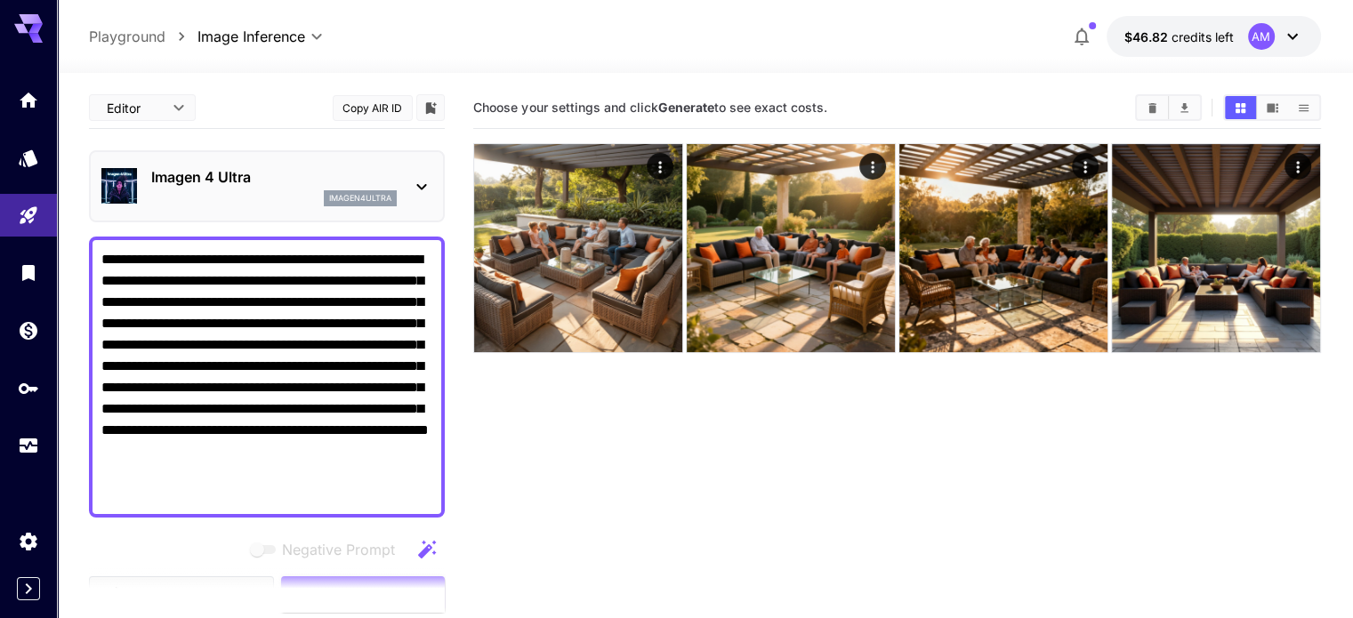
scroll to position [178, 0]
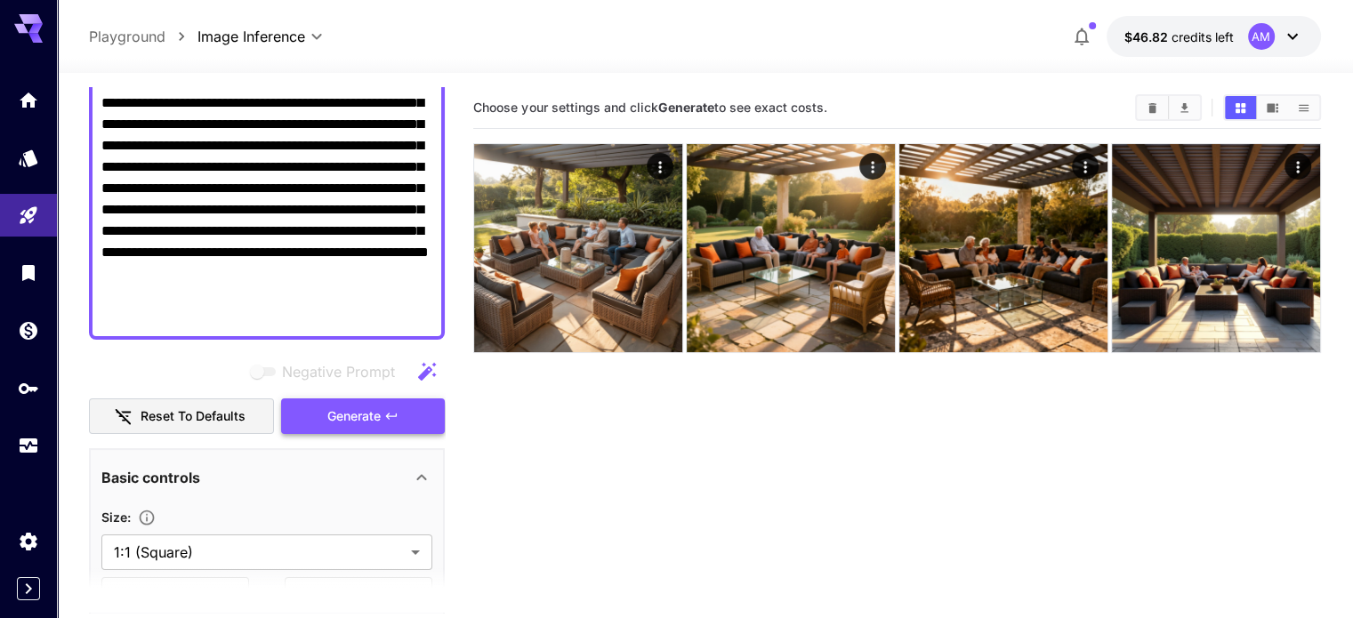
click at [368, 415] on span "Generate" at bounding box center [353, 417] width 53 height 22
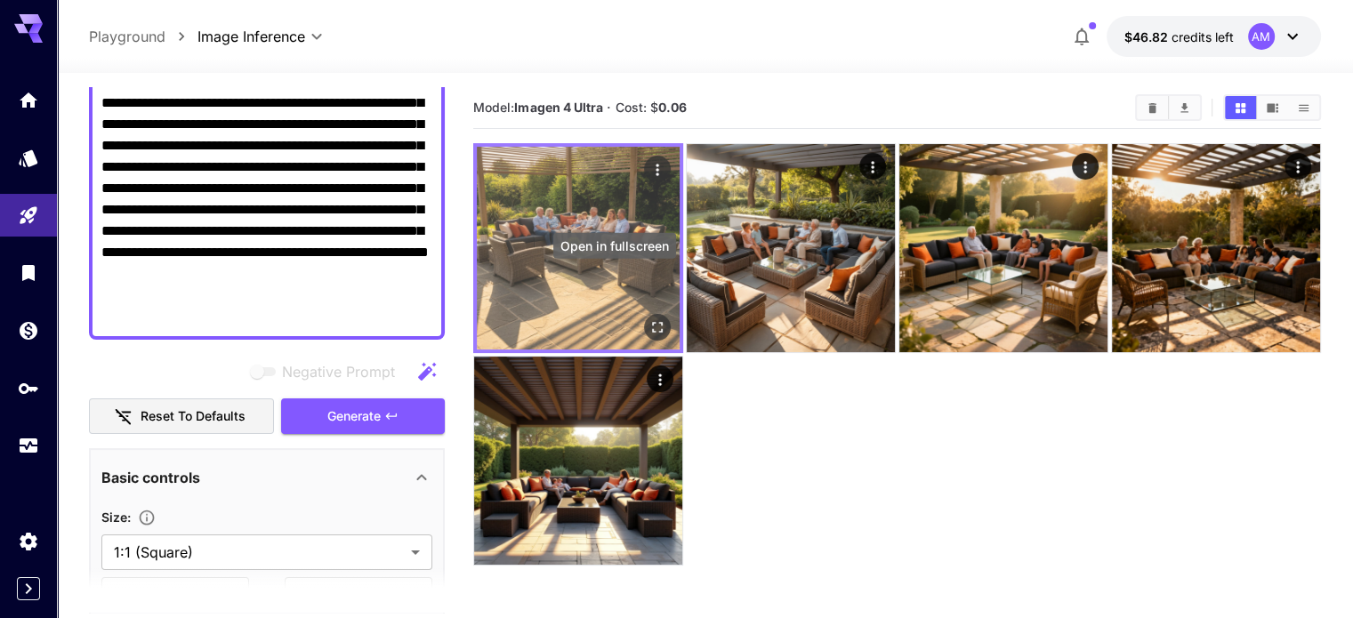
click at [649, 319] on icon "Open in fullscreen" at bounding box center [658, 328] width 18 height 18
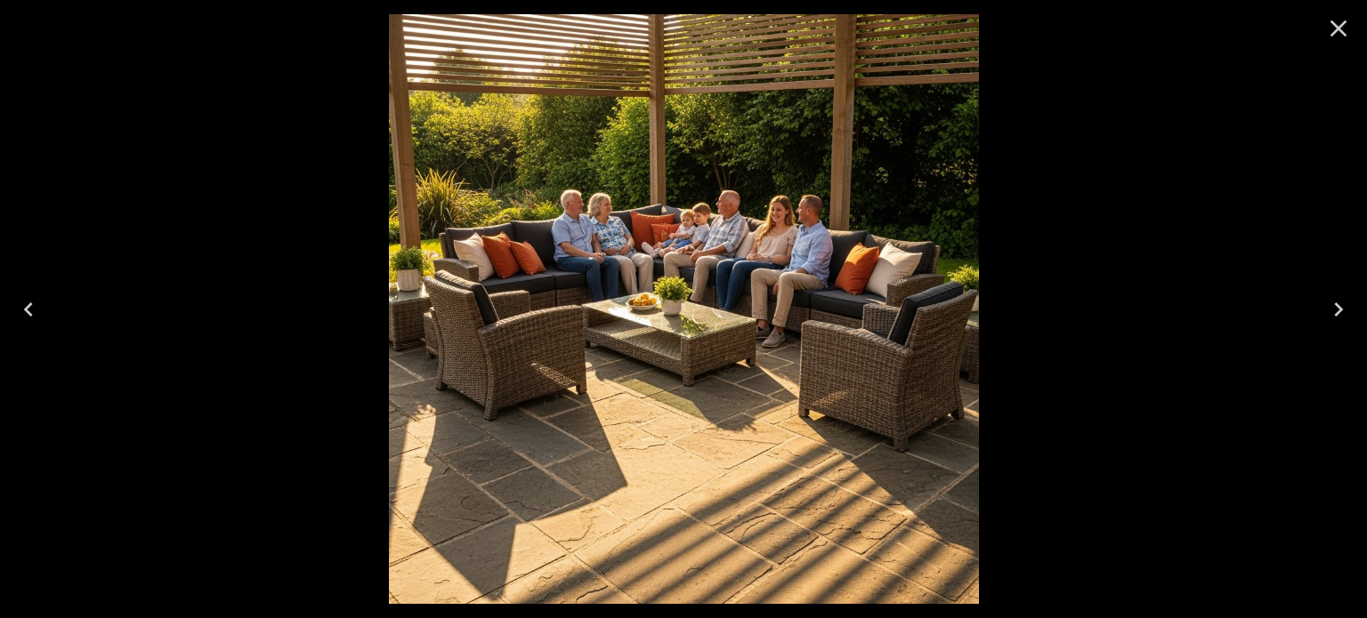
click at [1336, 19] on icon "Close" at bounding box center [1338, 28] width 28 height 28
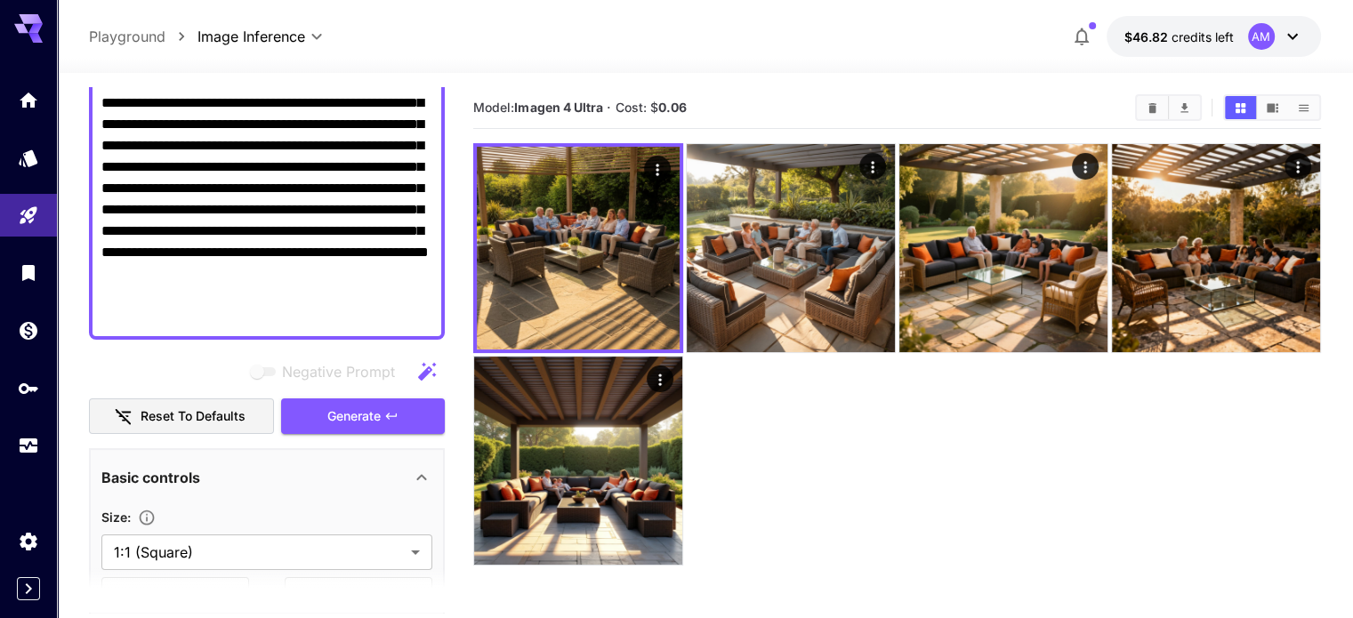
drag, startPoint x: 149, startPoint y: 206, endPoint x: 194, endPoint y: 141, distance: 78.7
click at [194, 141] on textarea "**********" at bounding box center [266, 199] width 331 height 256
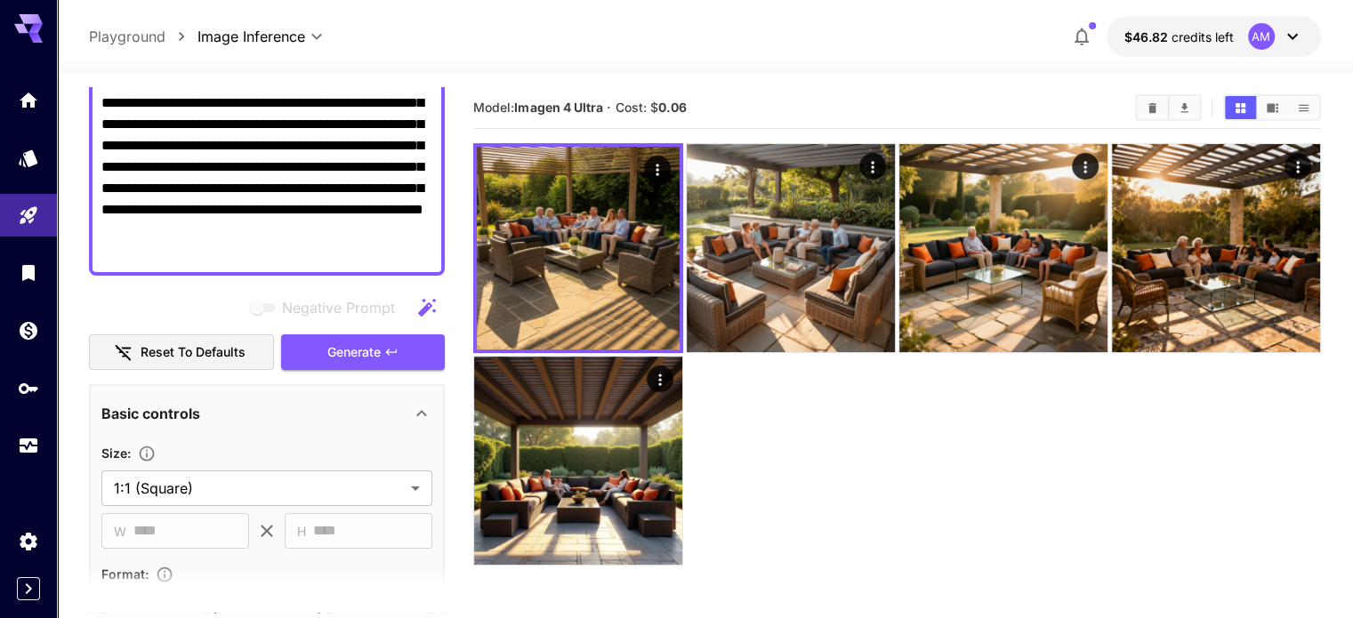
click at [203, 144] on textarea "**********" at bounding box center [266, 167] width 331 height 192
click at [324, 335] on button "Generate" at bounding box center [363, 353] width 164 height 36
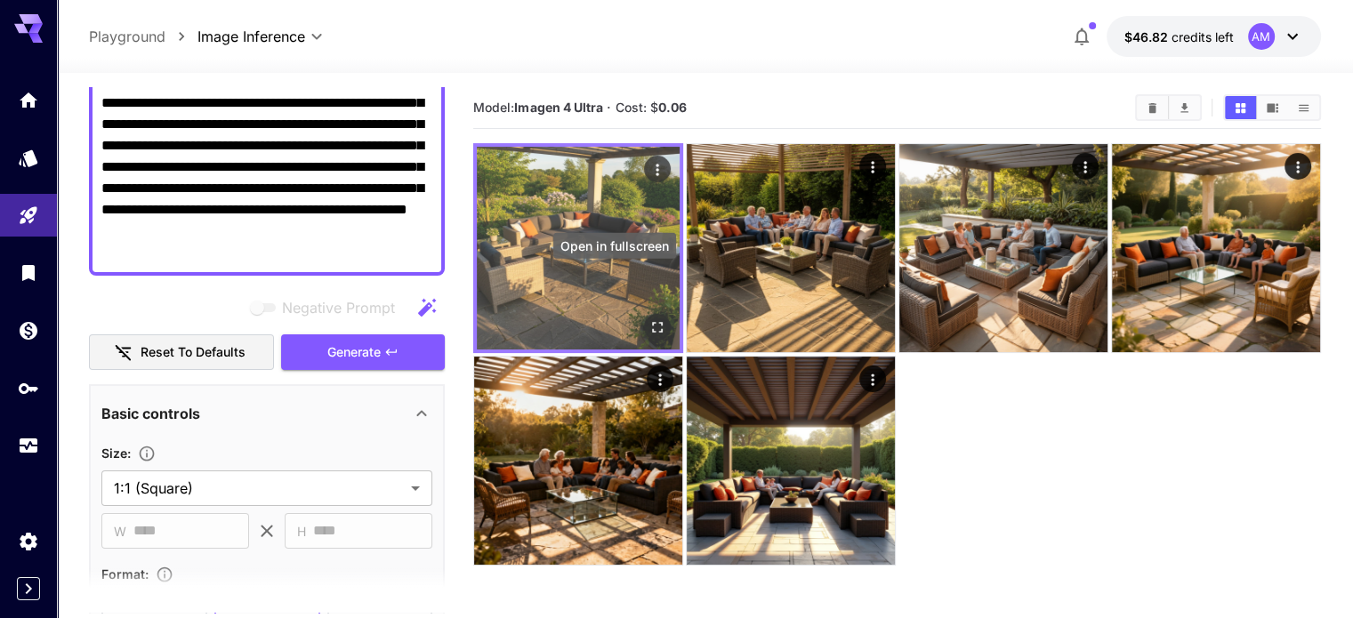
click at [649, 319] on icon "Open in fullscreen" at bounding box center [658, 328] width 18 height 18
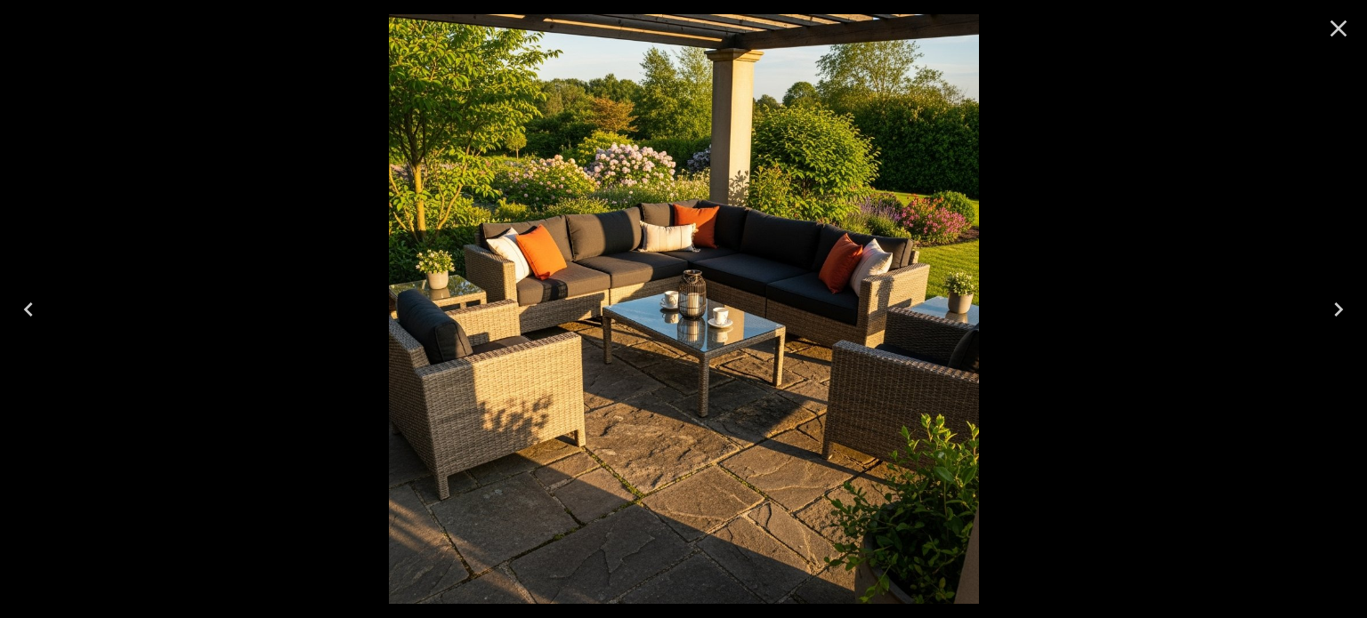
click at [1326, 27] on icon "Close" at bounding box center [1338, 28] width 28 height 28
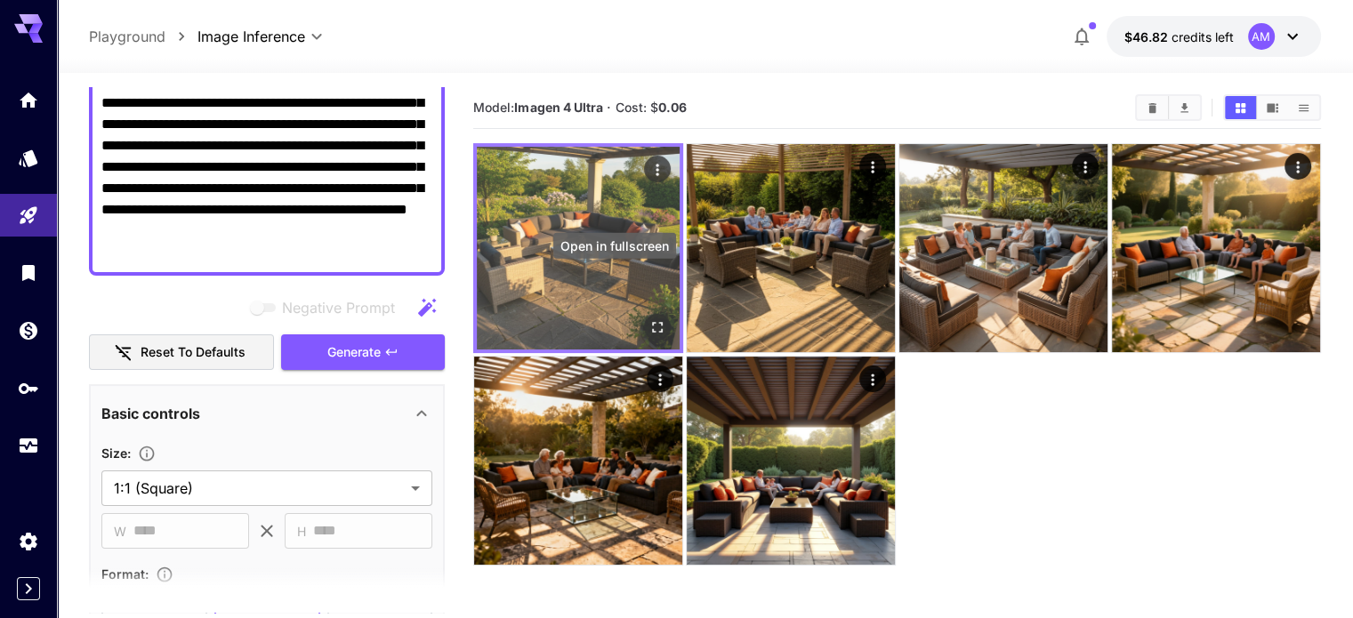
click at [649, 319] on icon "Open in fullscreen" at bounding box center [658, 328] width 18 height 18
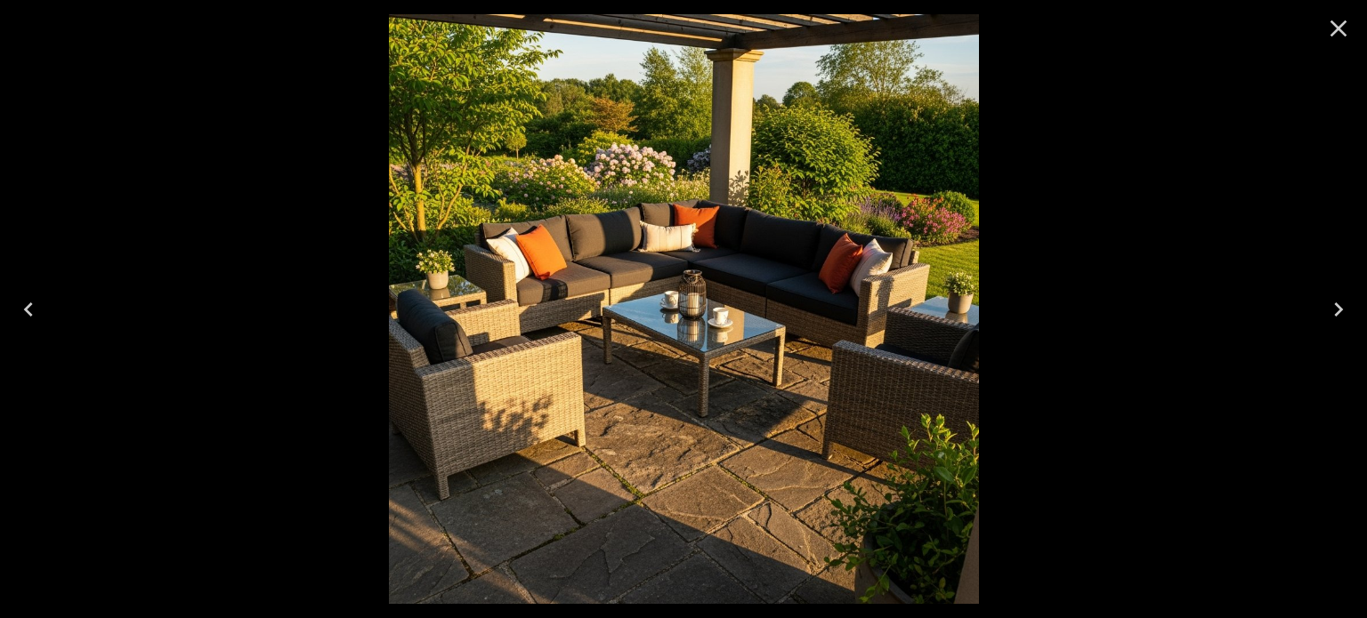
click at [1352, 31] on div at bounding box center [1338, 28] width 57 height 57
click at [1342, 28] on icon "Close" at bounding box center [1338, 28] width 28 height 28
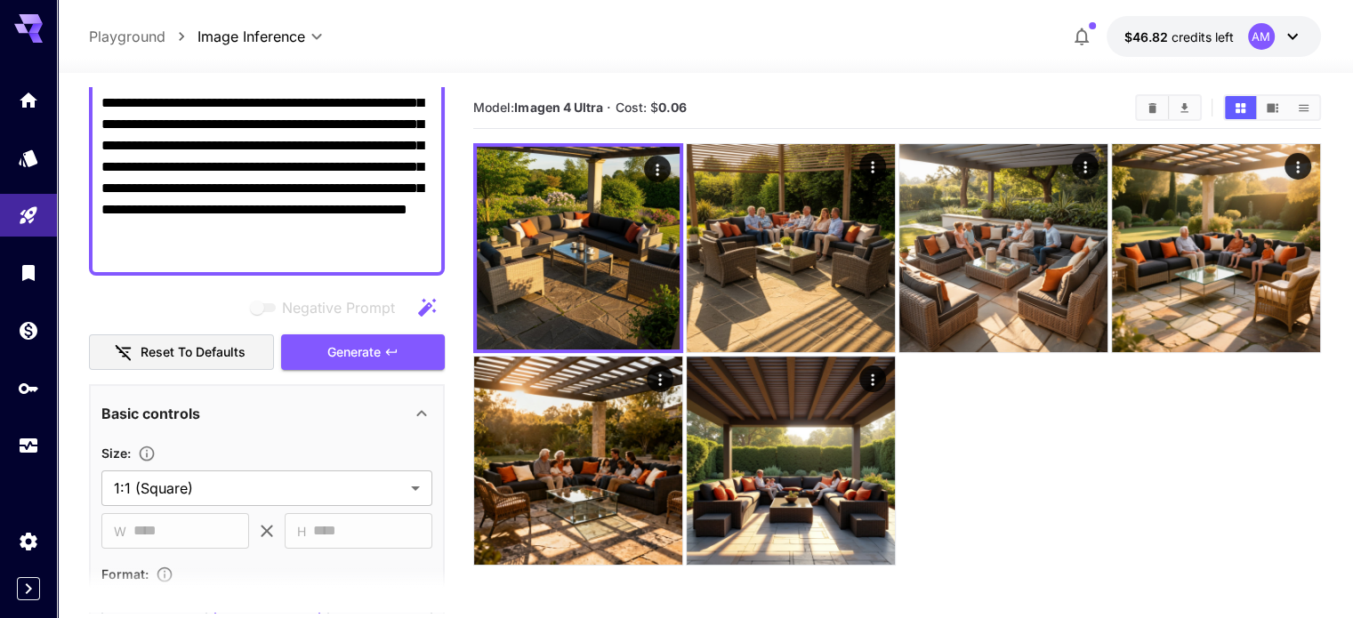
click at [233, 235] on textarea "**********" at bounding box center [266, 167] width 331 height 192
paste textarea "**********"
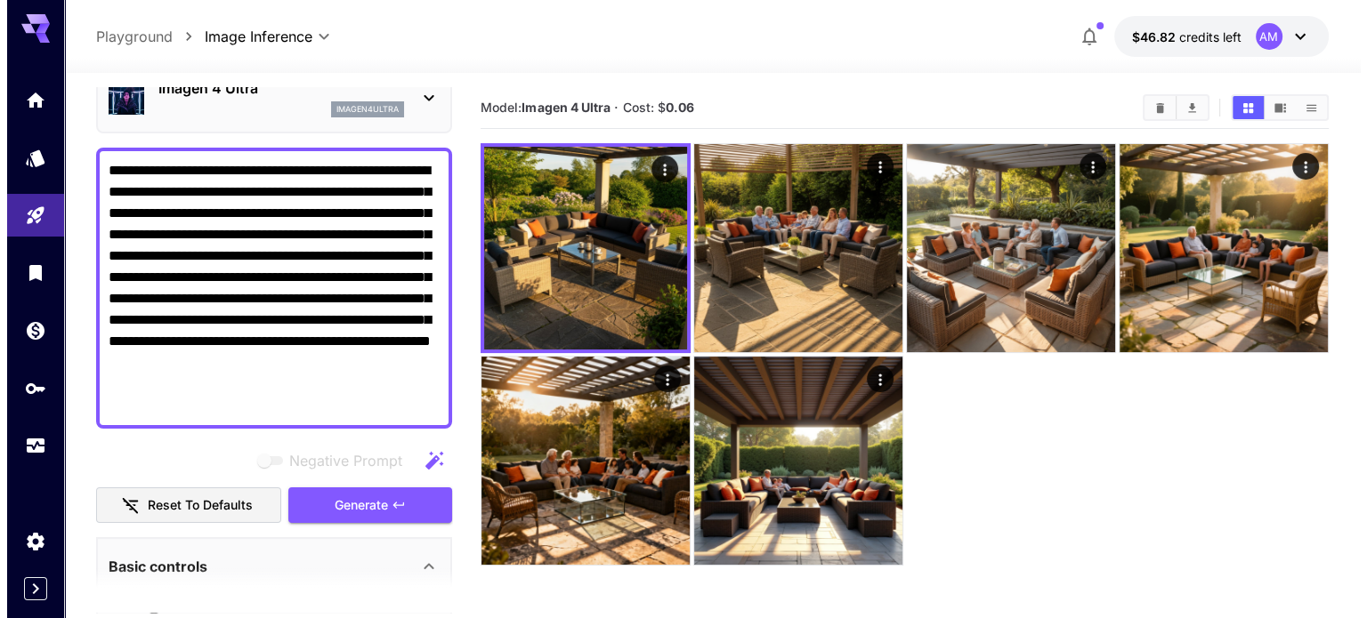
scroll to position [89, 0]
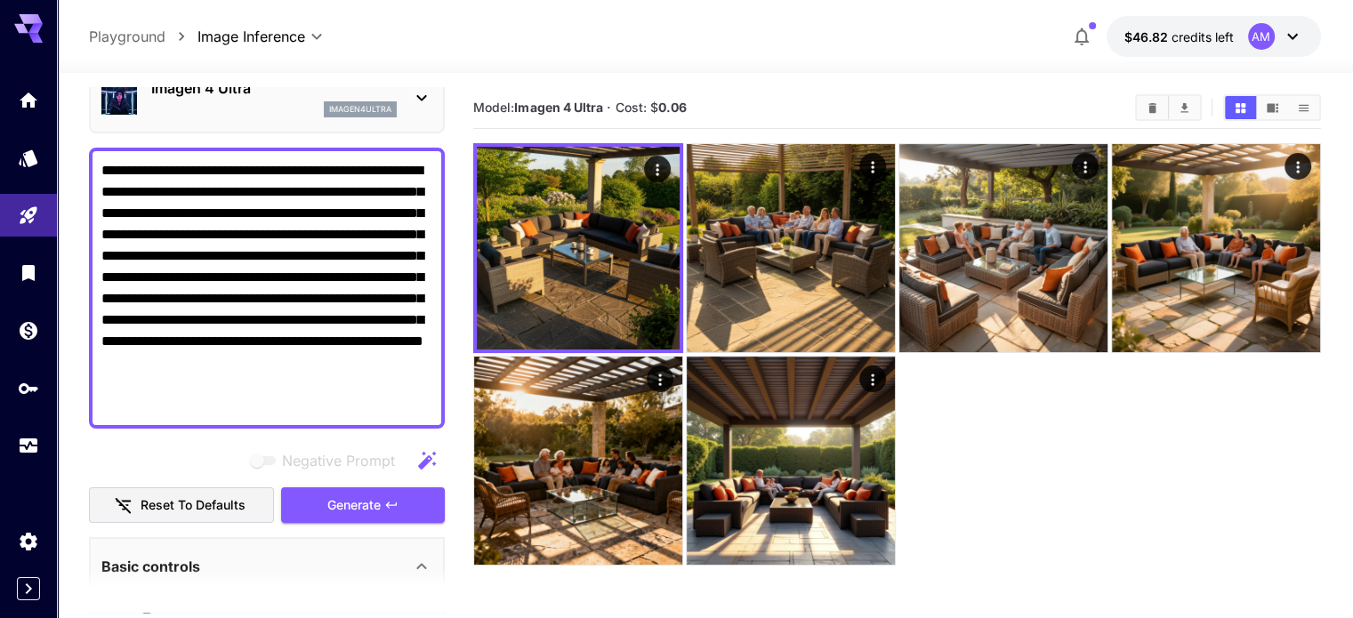
drag, startPoint x: 335, startPoint y: 223, endPoint x: 176, endPoint y: 316, distance: 183.4
click at [176, 316] on textarea "**********" at bounding box center [266, 288] width 331 height 256
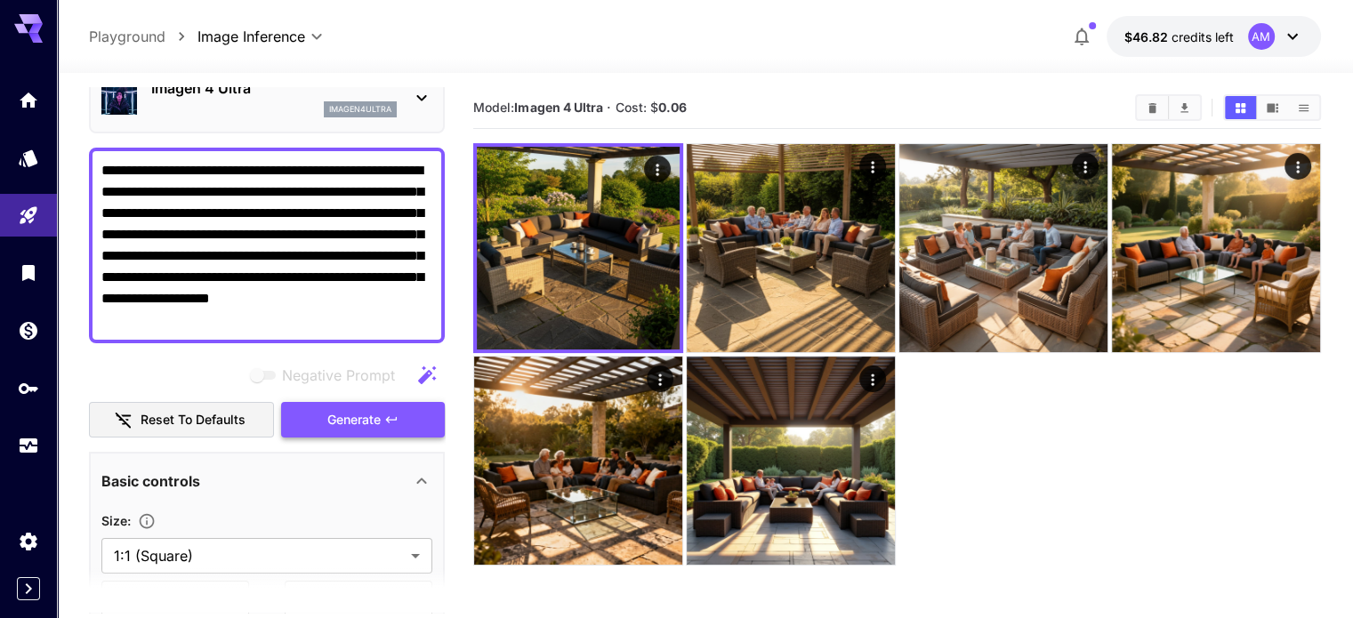
type textarea "**********"
click at [337, 431] on button "Generate" at bounding box center [363, 420] width 164 height 36
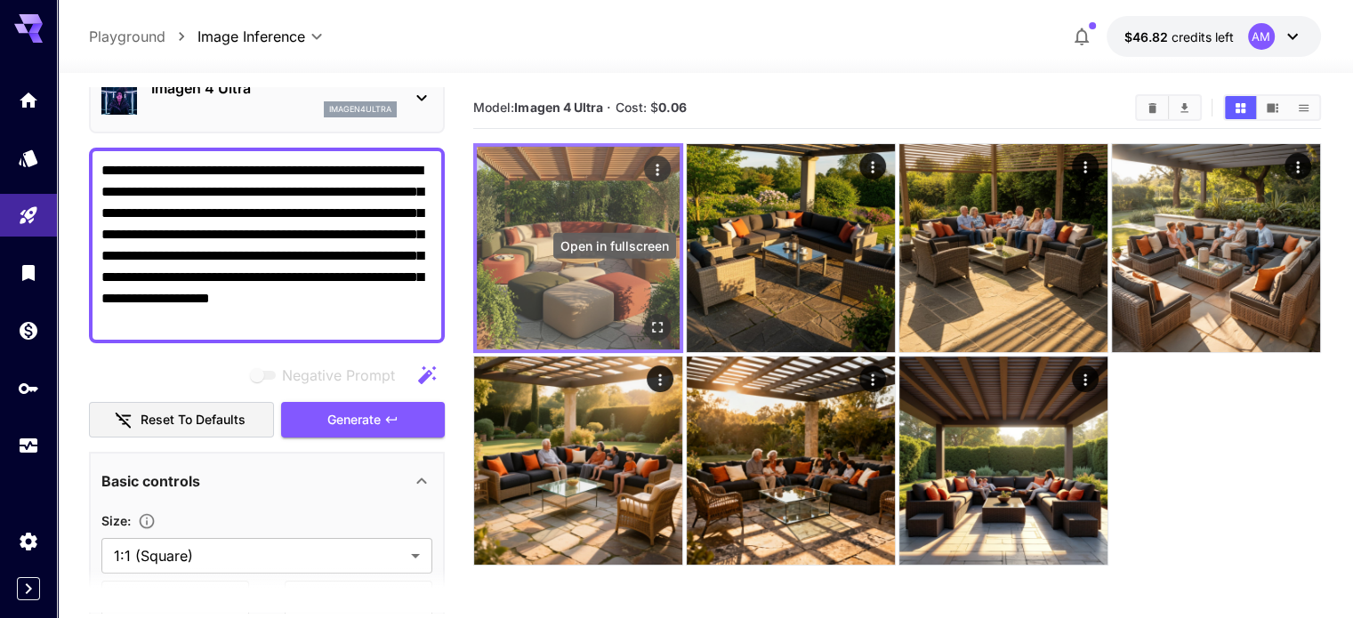
click at [649, 319] on icon "Open in fullscreen" at bounding box center [658, 328] width 18 height 18
